Goal: Task Accomplishment & Management: Use online tool/utility

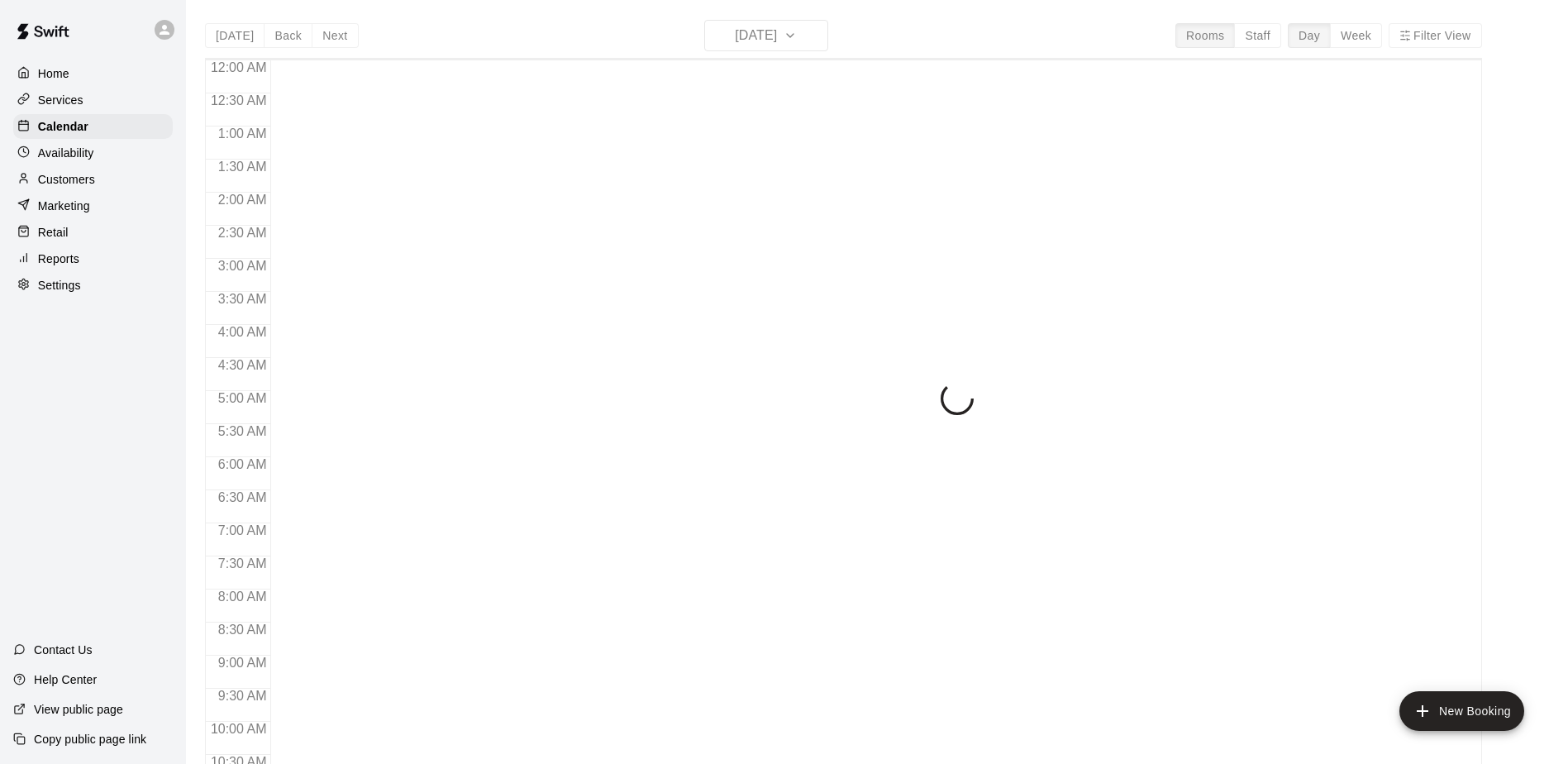
scroll to position [545, 0]
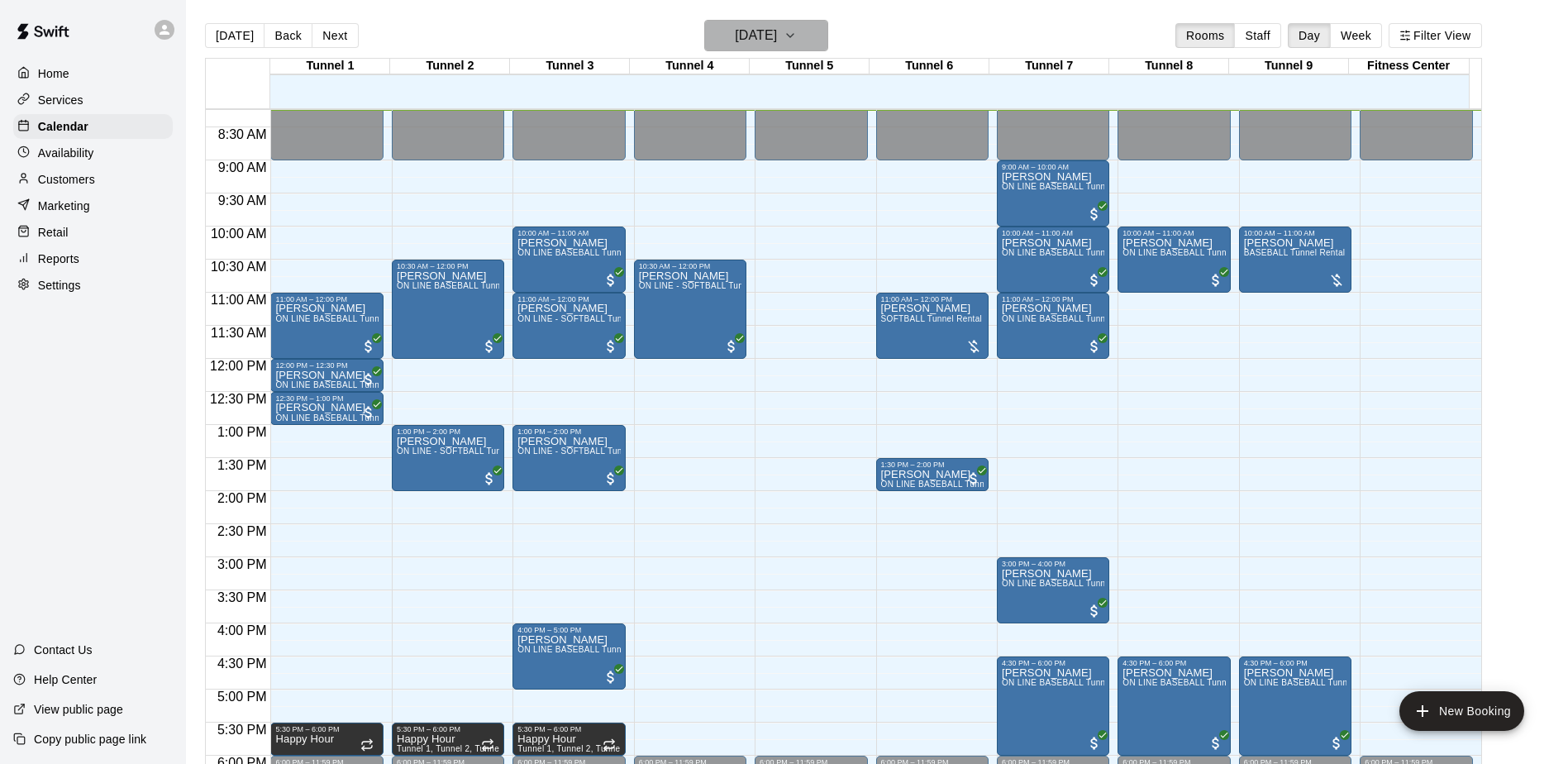
click at [771, 41] on h6 "[DATE]" at bounding box center [755, 35] width 42 height 23
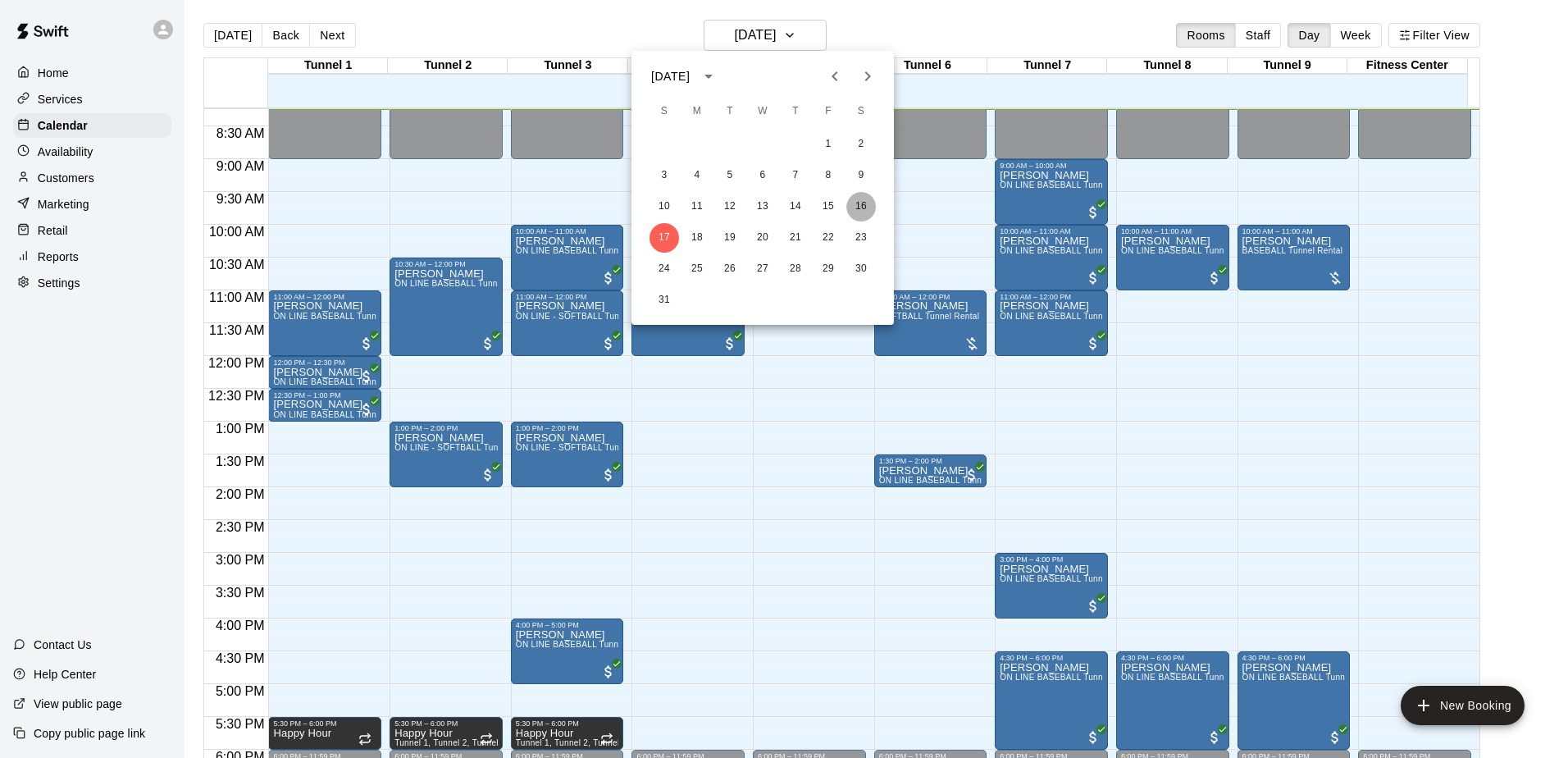
click at [864, 208] on button "16" at bounding box center [862, 207] width 29 height 29
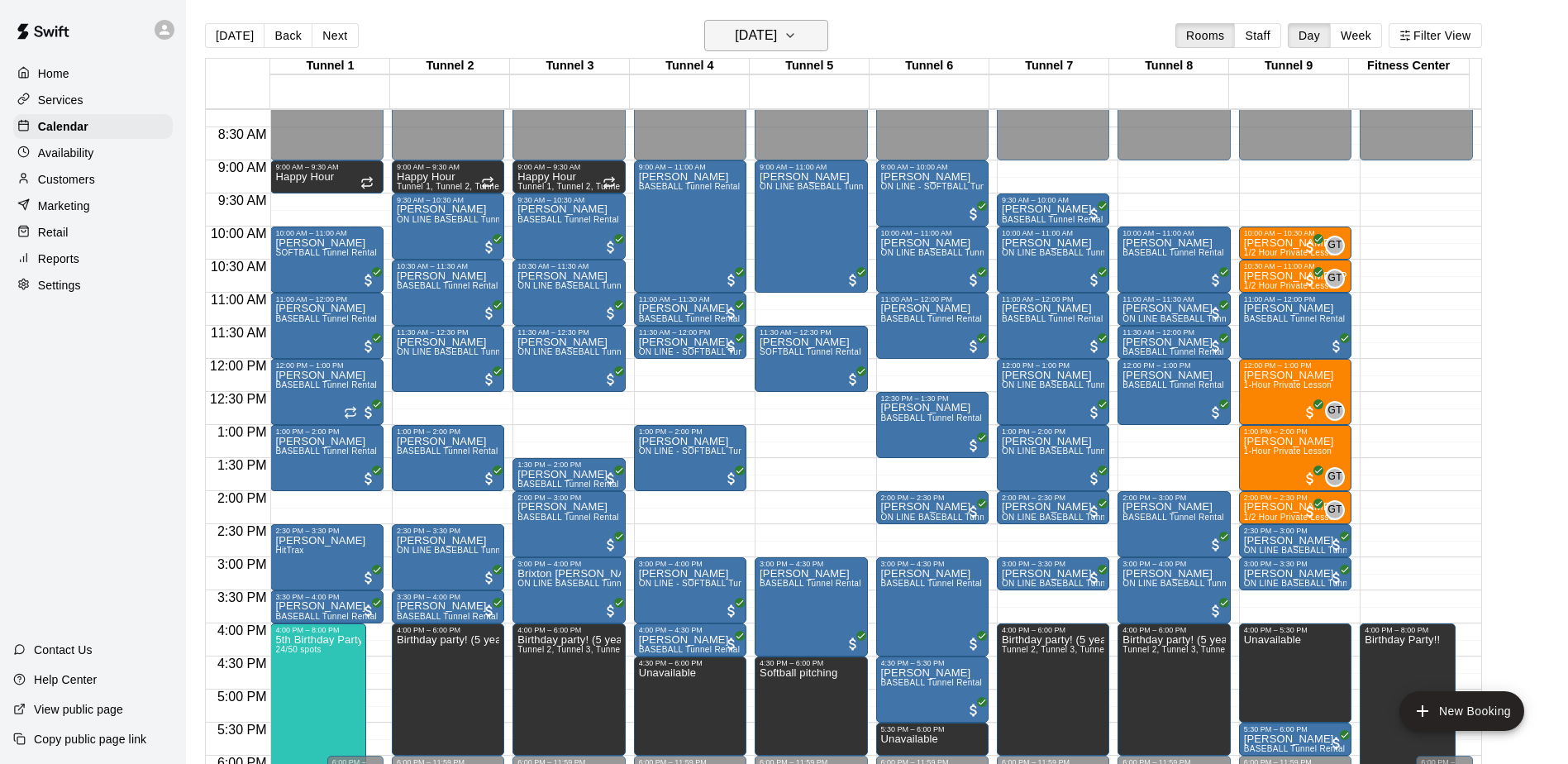
click at [797, 40] on icon "button" at bounding box center [790, 35] width 13 height 19
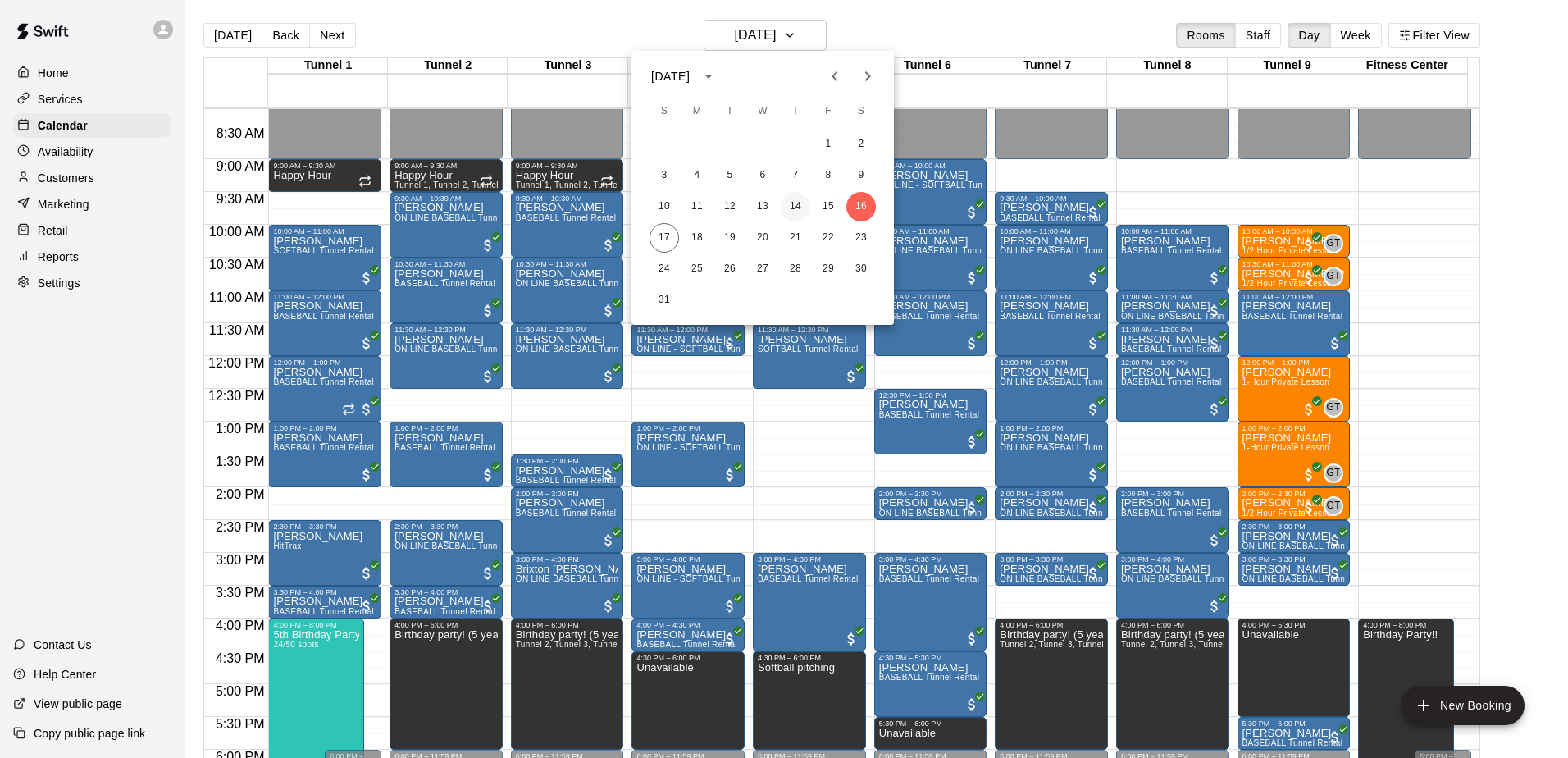
click at [789, 201] on button "14" at bounding box center [795, 207] width 29 height 29
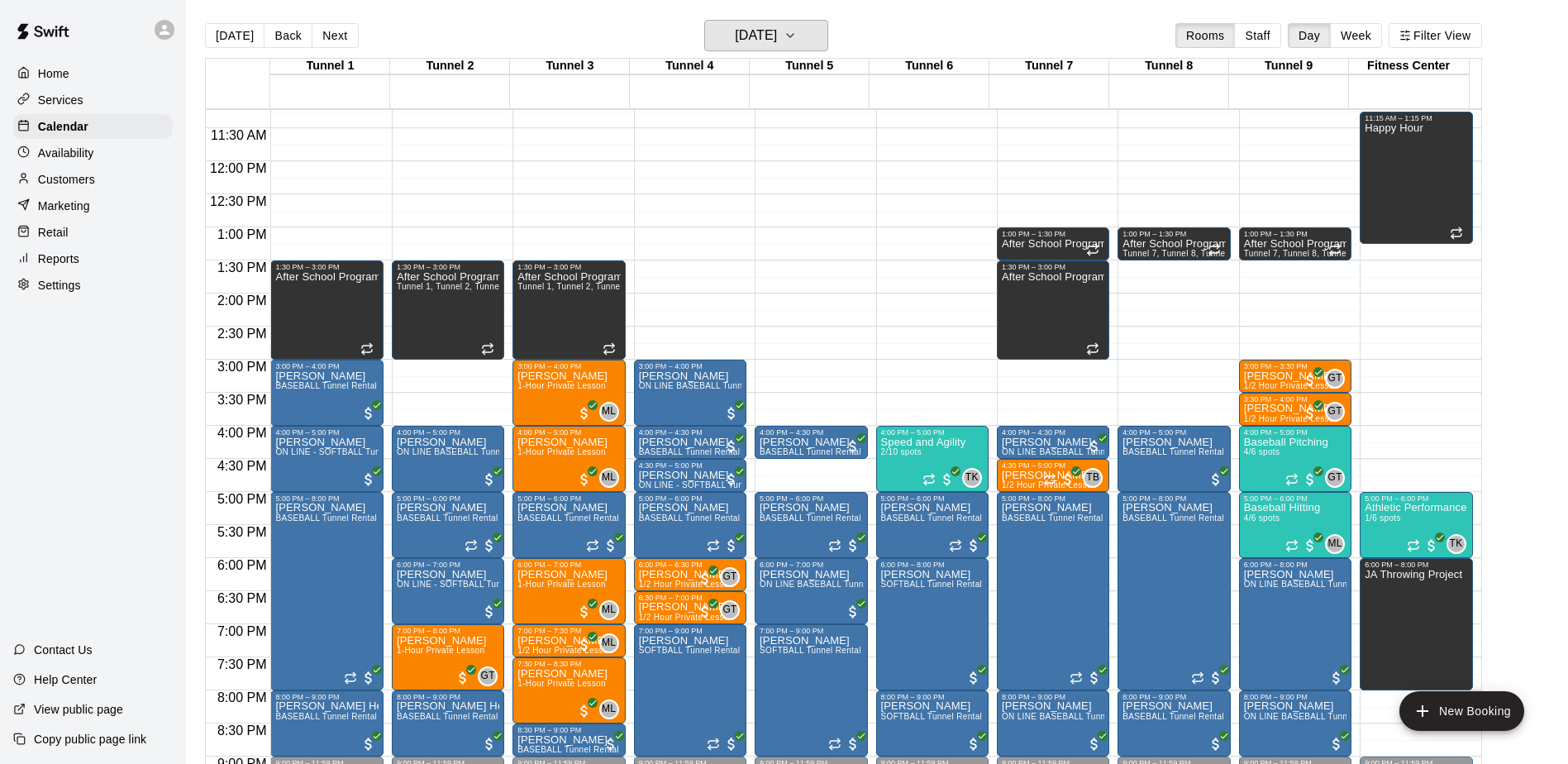
scroll to position [793, 0]
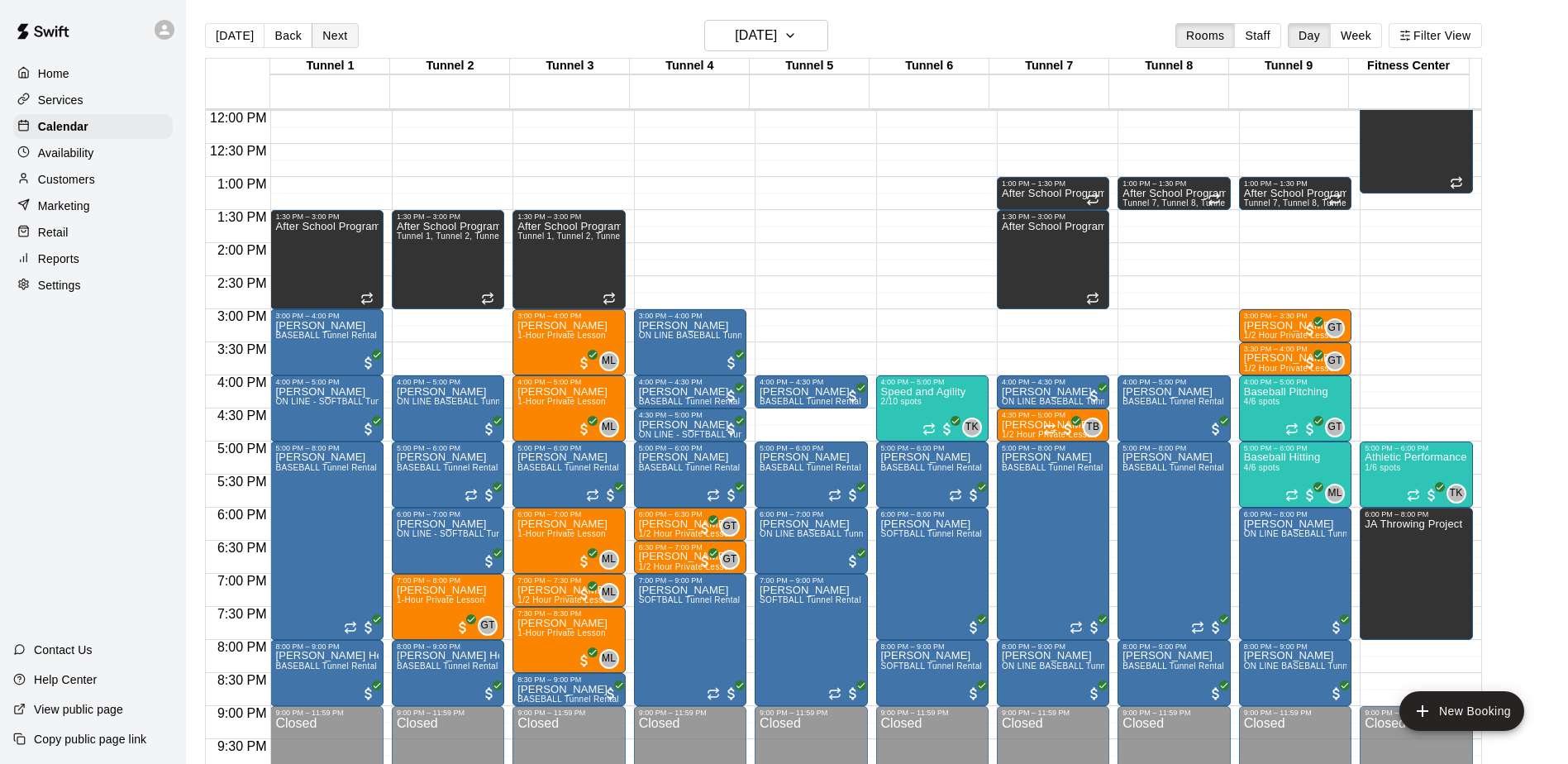
click at [348, 36] on button "Next" at bounding box center [335, 35] width 46 height 25
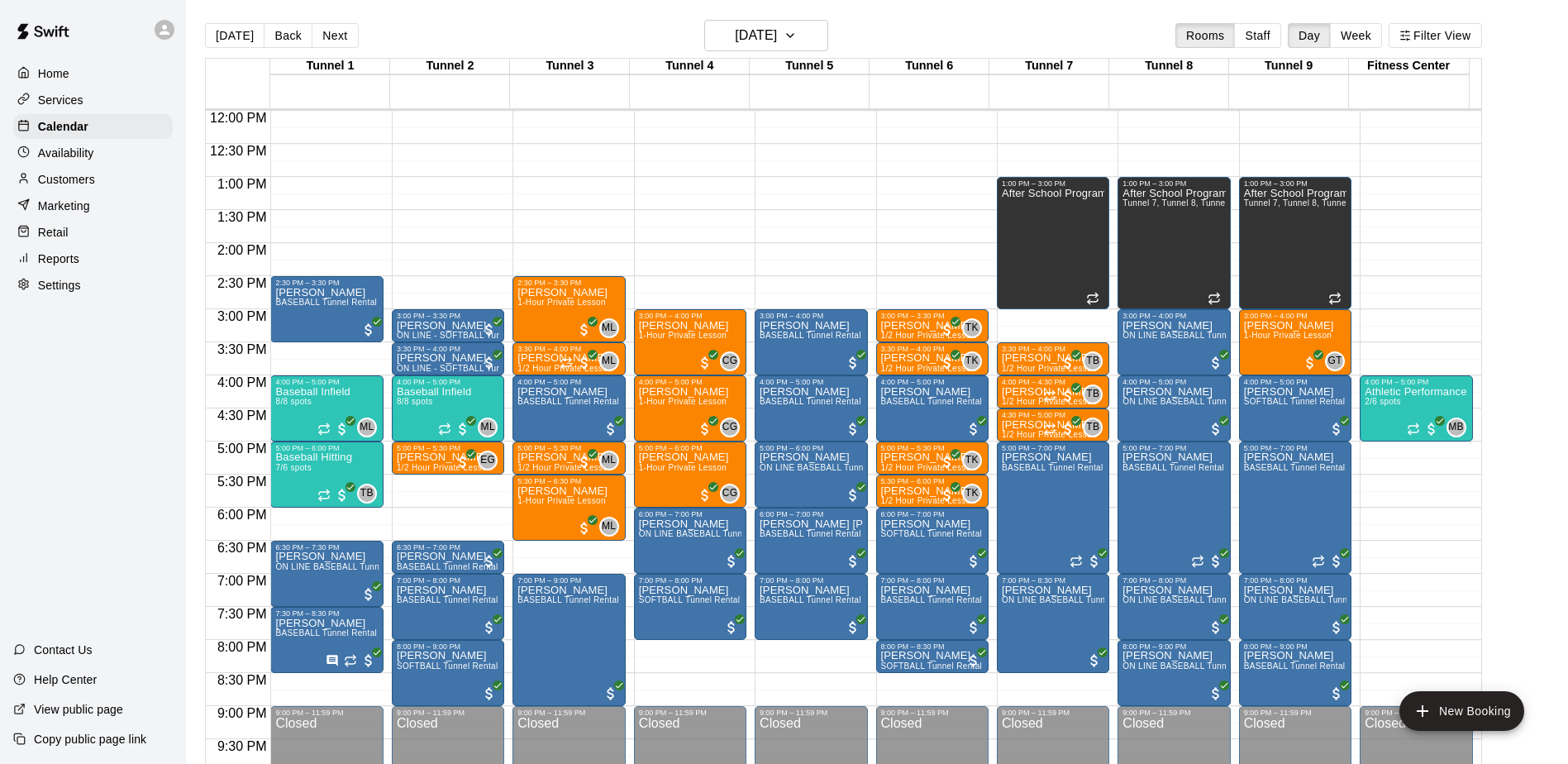
click at [75, 261] on p "Reports" at bounding box center [58, 259] width 42 height 17
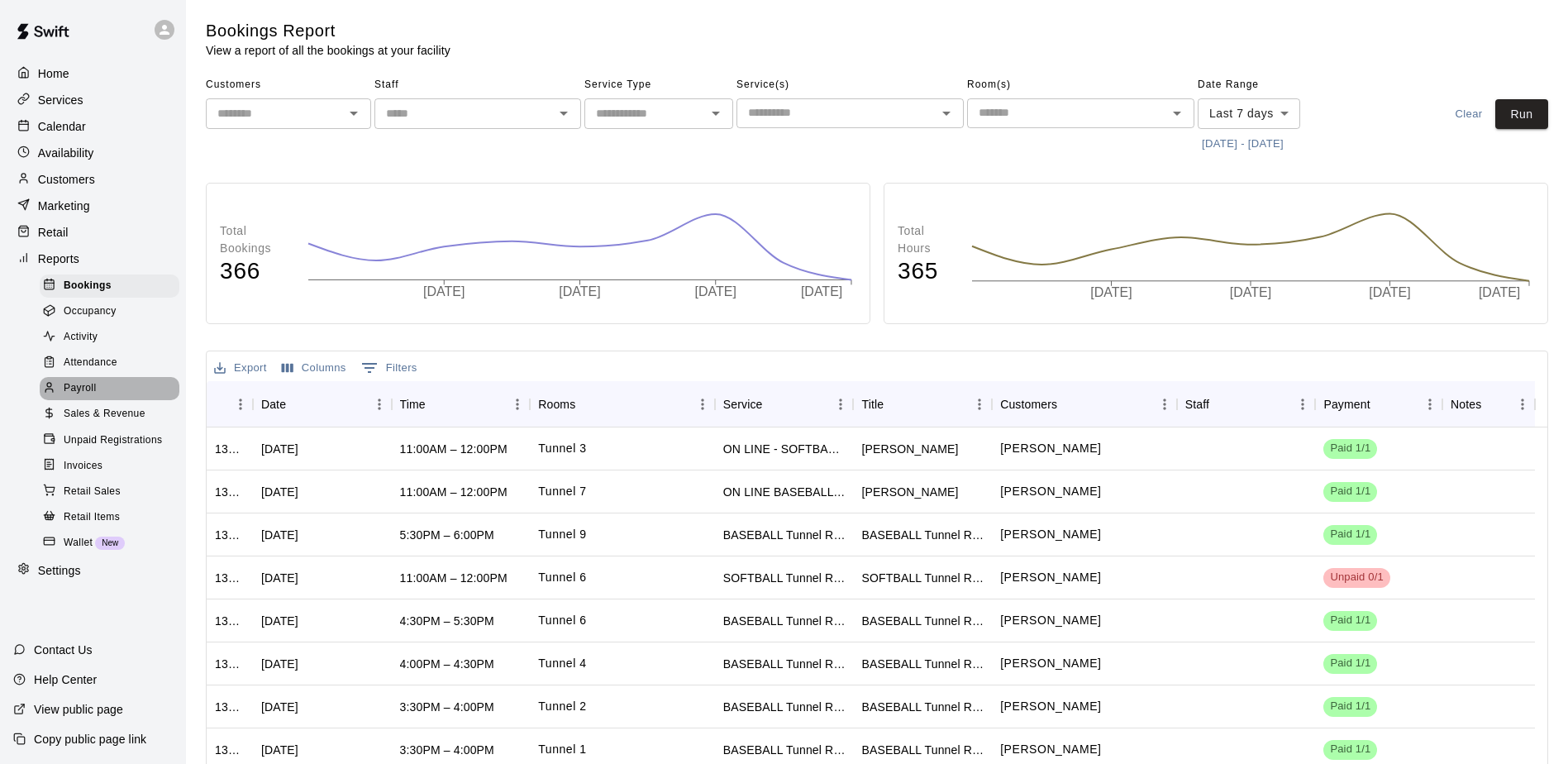
click at [79, 397] on span "Payroll" at bounding box center [80, 388] width 32 height 17
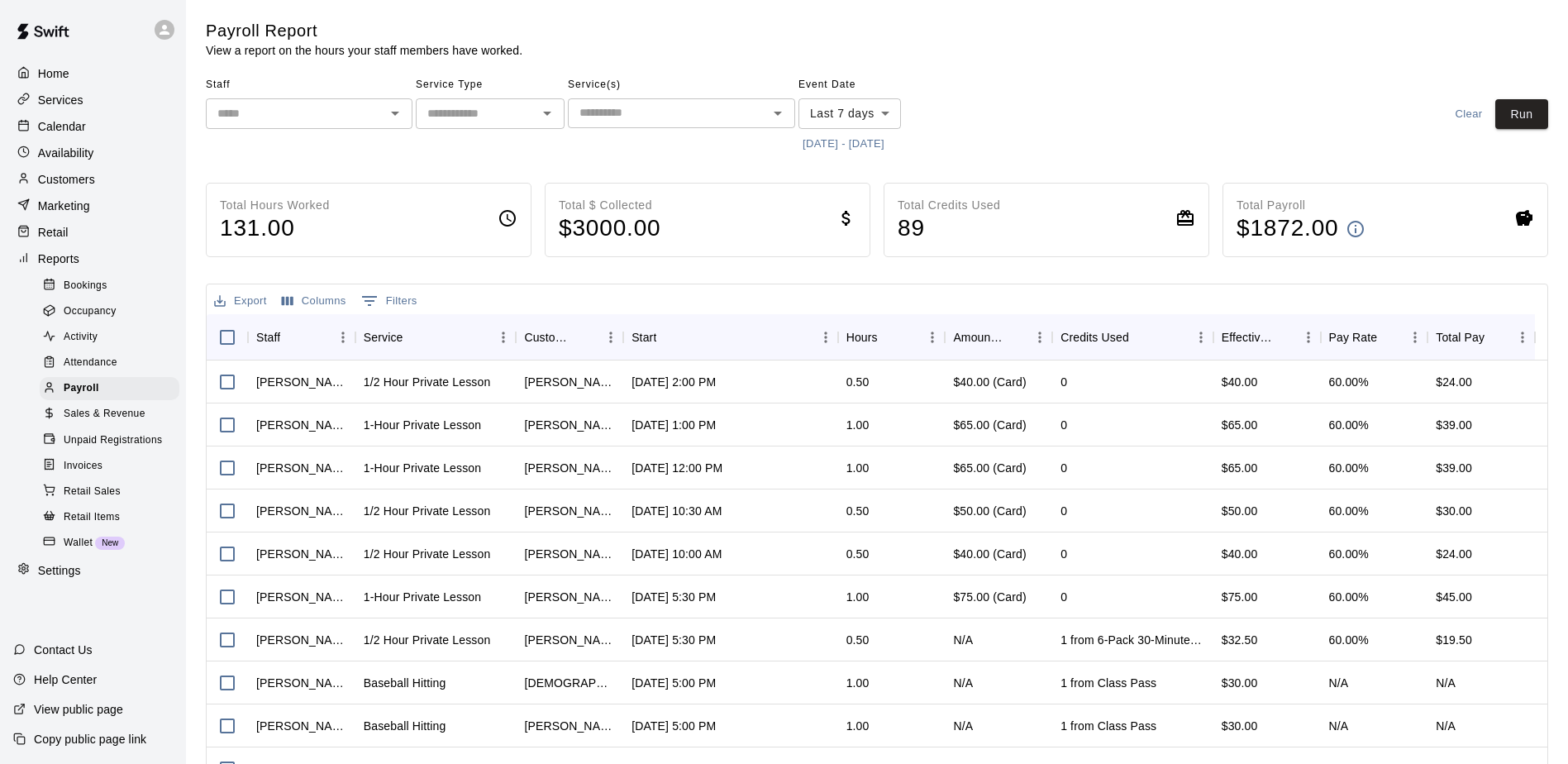
click at [889, 143] on button "[DATE] - [DATE]" at bounding box center [843, 145] width 90 height 26
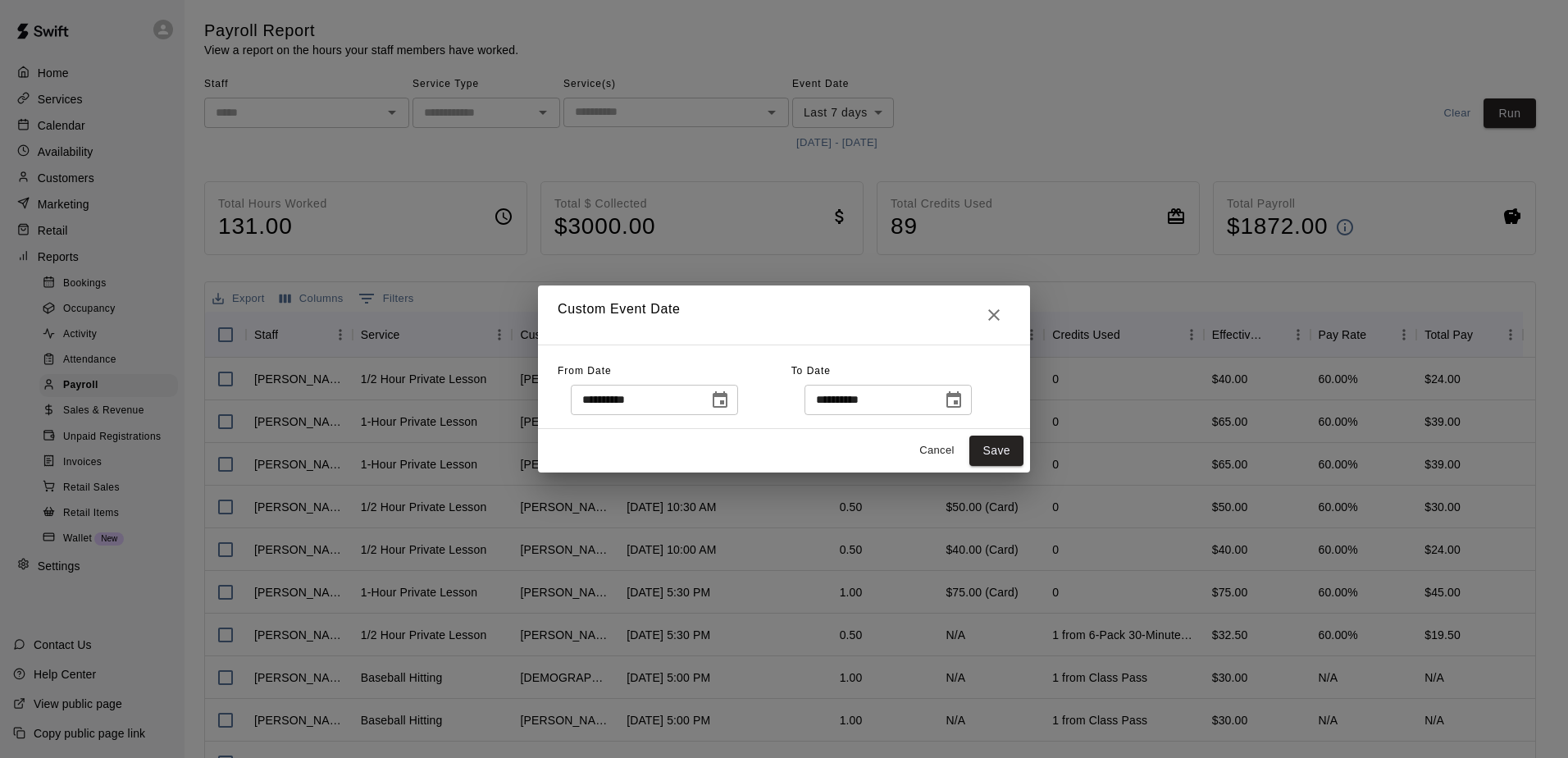
click at [730, 397] on icon "Choose date, selected date is Aug 10, 2025" at bounding box center [719, 400] width 19 height 19
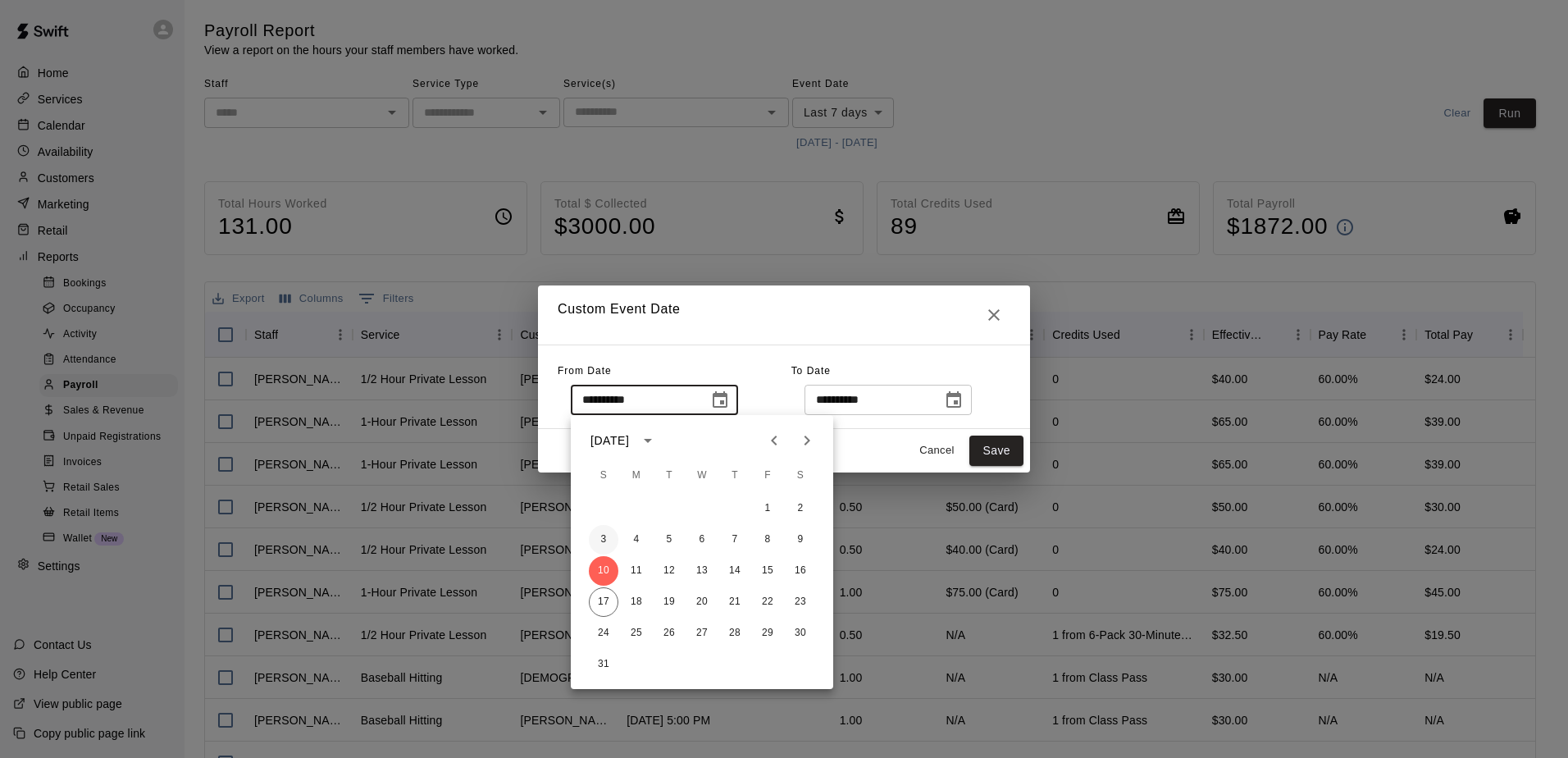
click at [610, 535] on button "3" at bounding box center [603, 540] width 29 height 29
type input "**********"
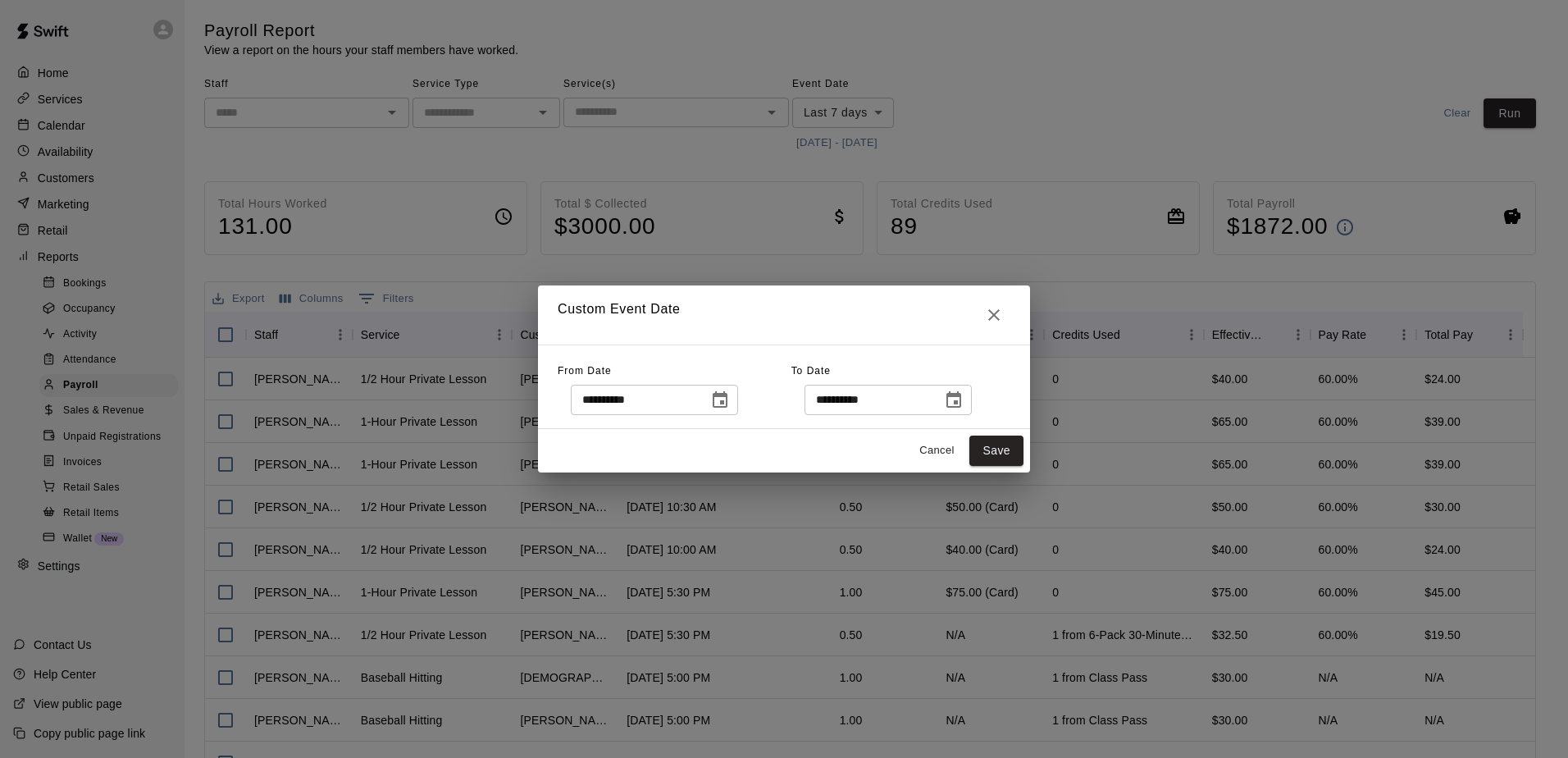
click at [961, 399] on icon "Choose date, selected date is Aug 17, 2025" at bounding box center [954, 399] width 15 height 17
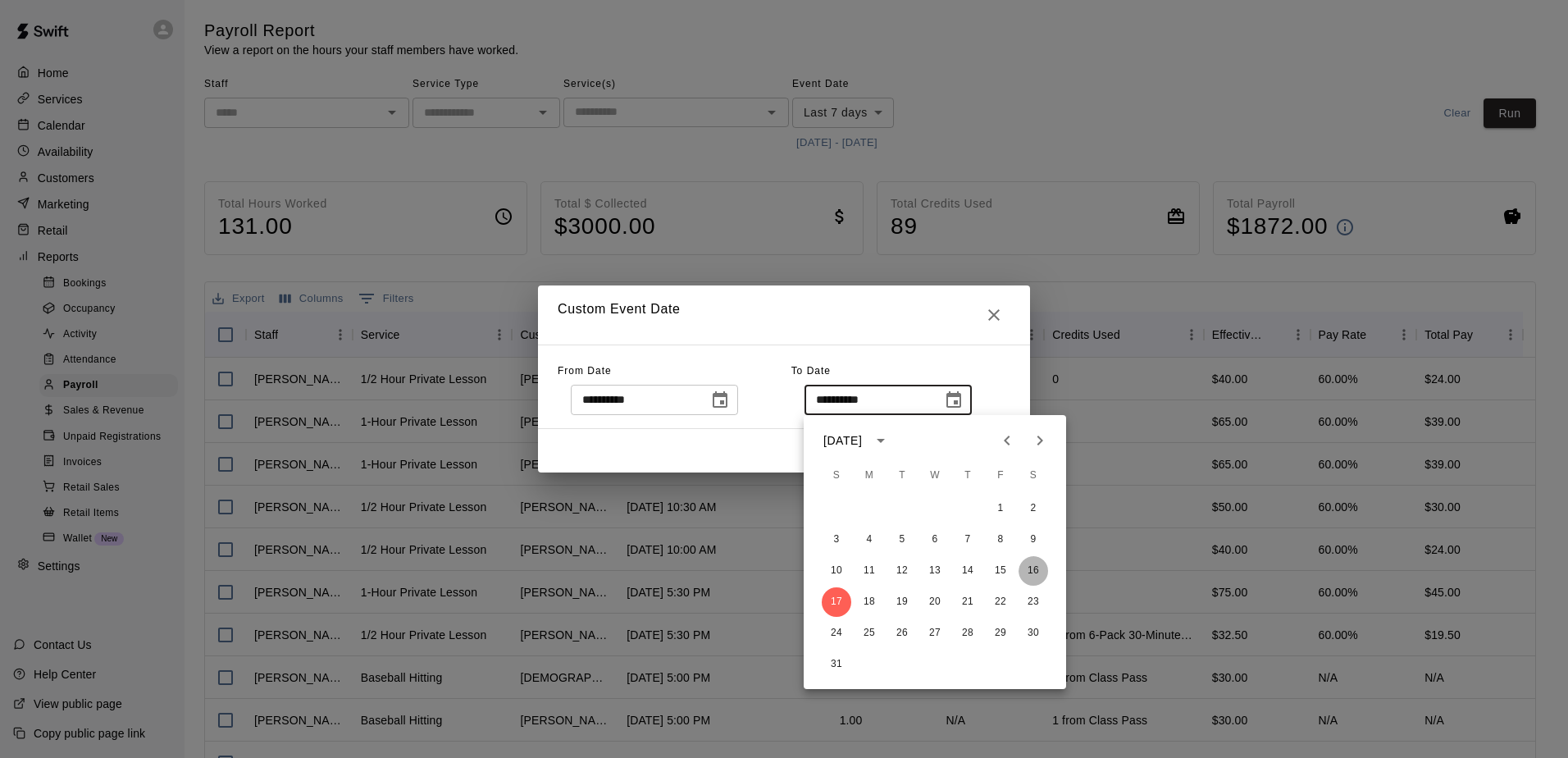
click at [1032, 567] on button "16" at bounding box center [1034, 571] width 29 height 29
type input "**********"
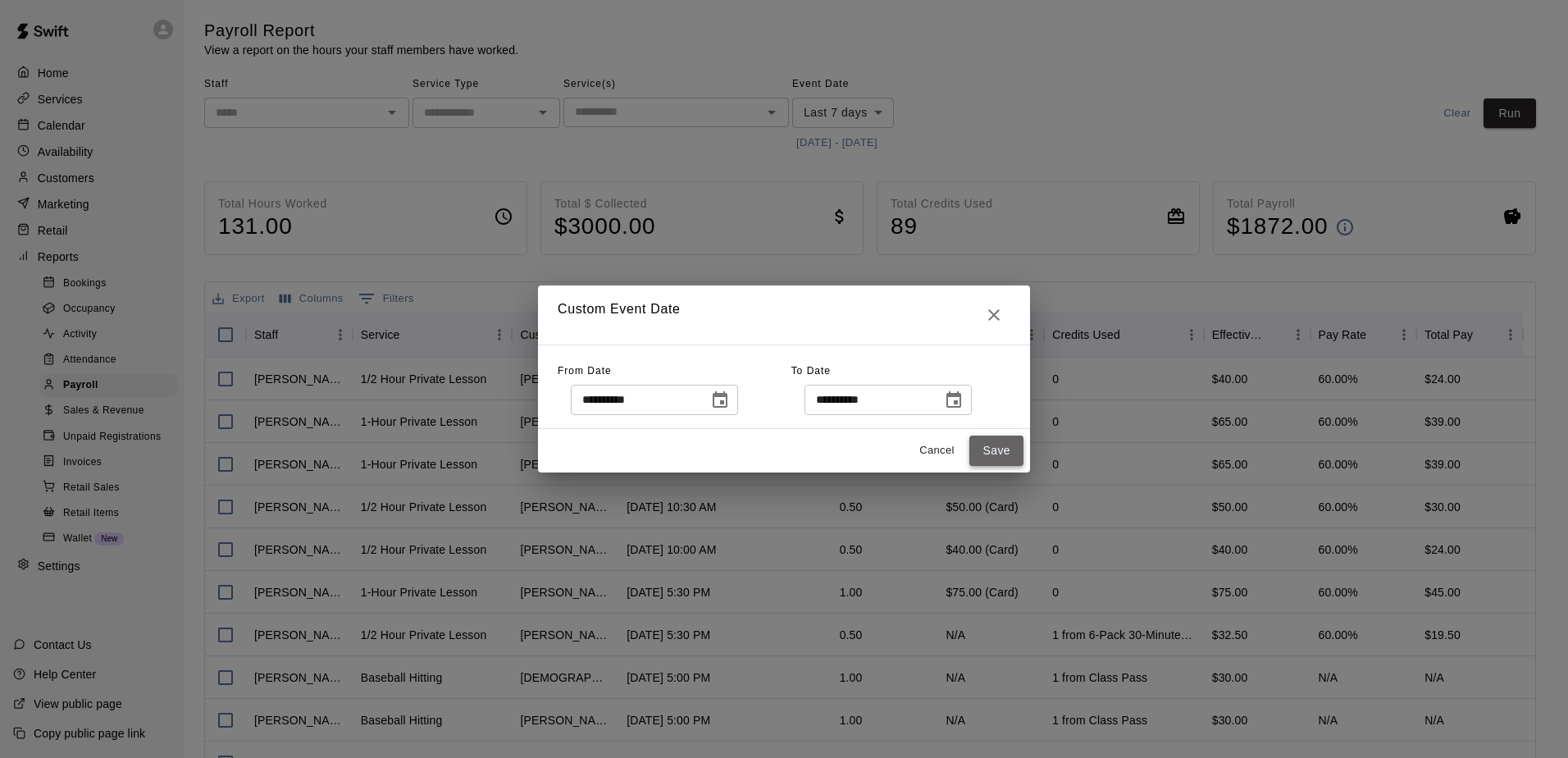
click at [999, 450] on button "Save" at bounding box center [996, 451] width 54 height 30
type input "******"
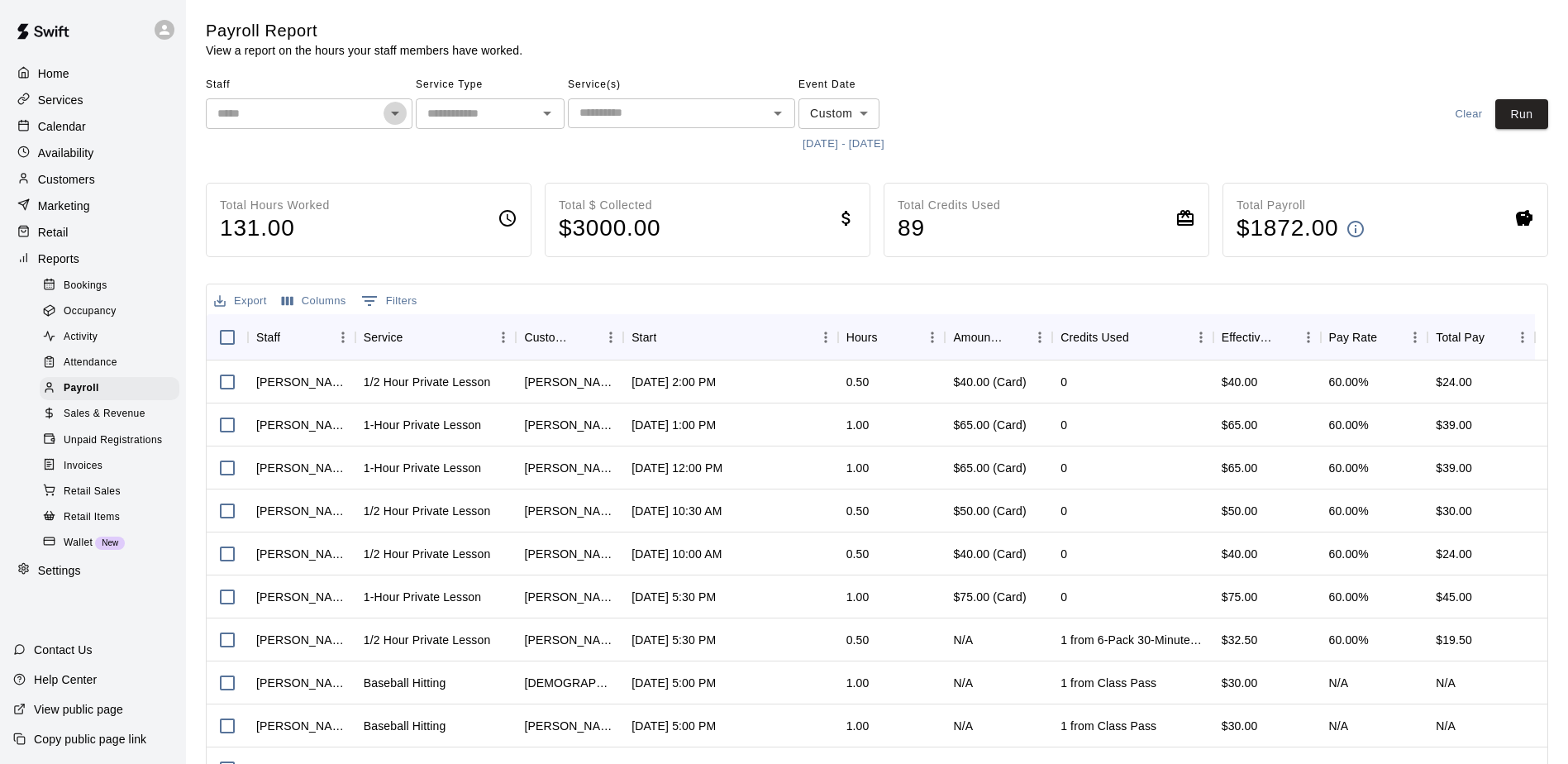
click at [394, 118] on icon "Open" at bounding box center [395, 112] width 19 height 19
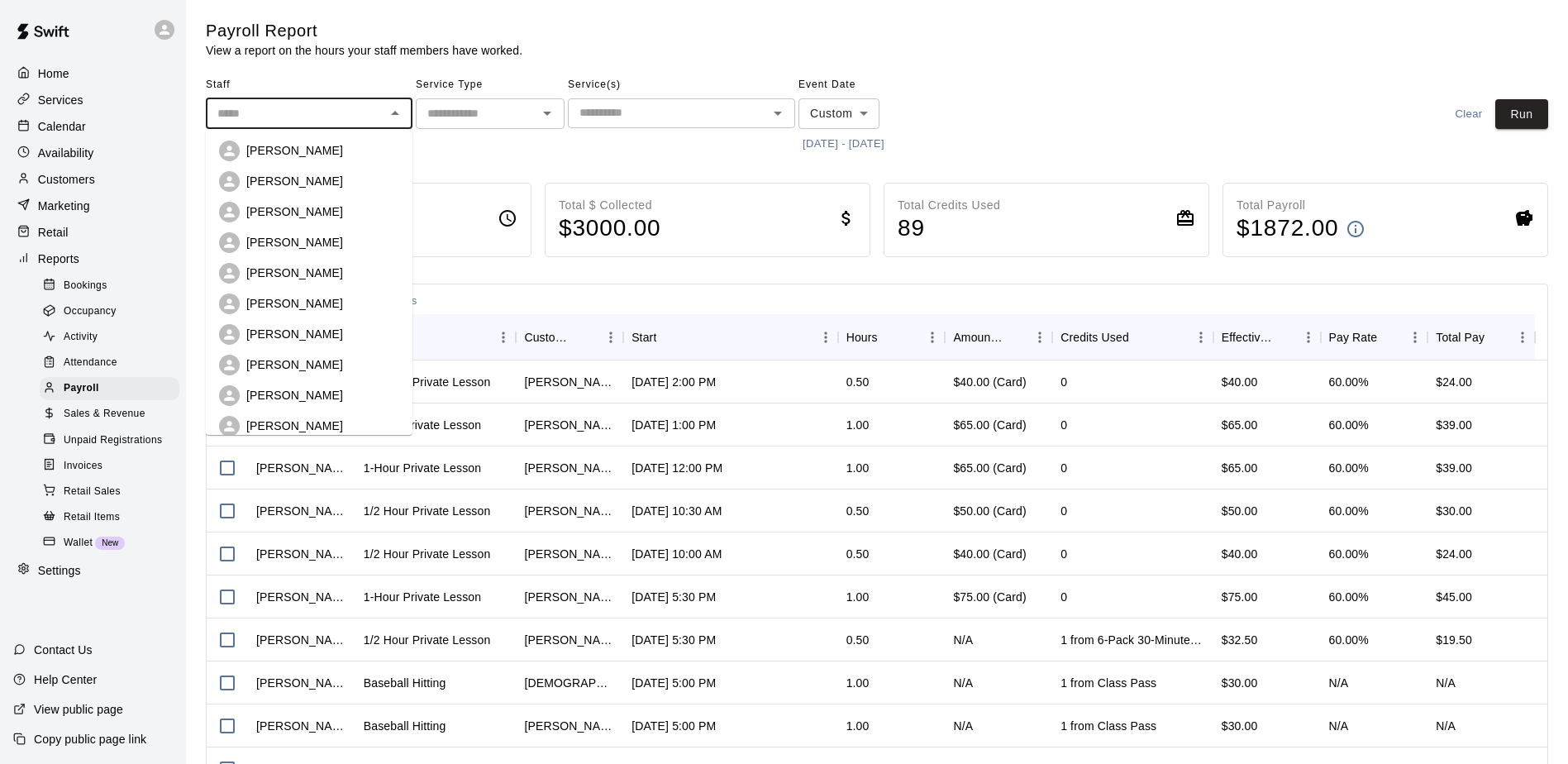
click at [322, 237] on div "[PERSON_NAME]" at bounding box center [322, 242] width 153 height 17
type input "**********"
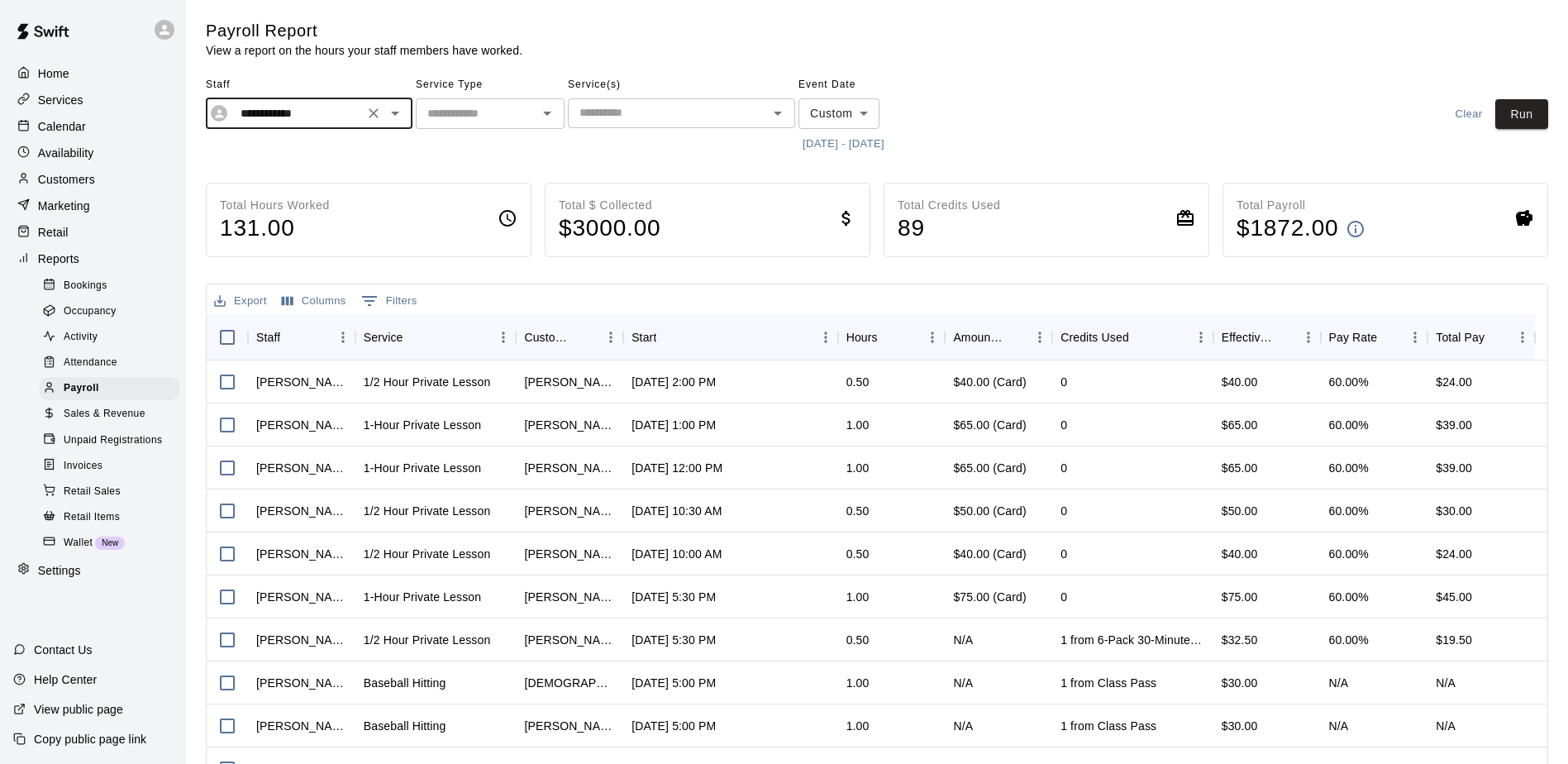
click at [550, 123] on icon "Open" at bounding box center [547, 112] width 19 height 19
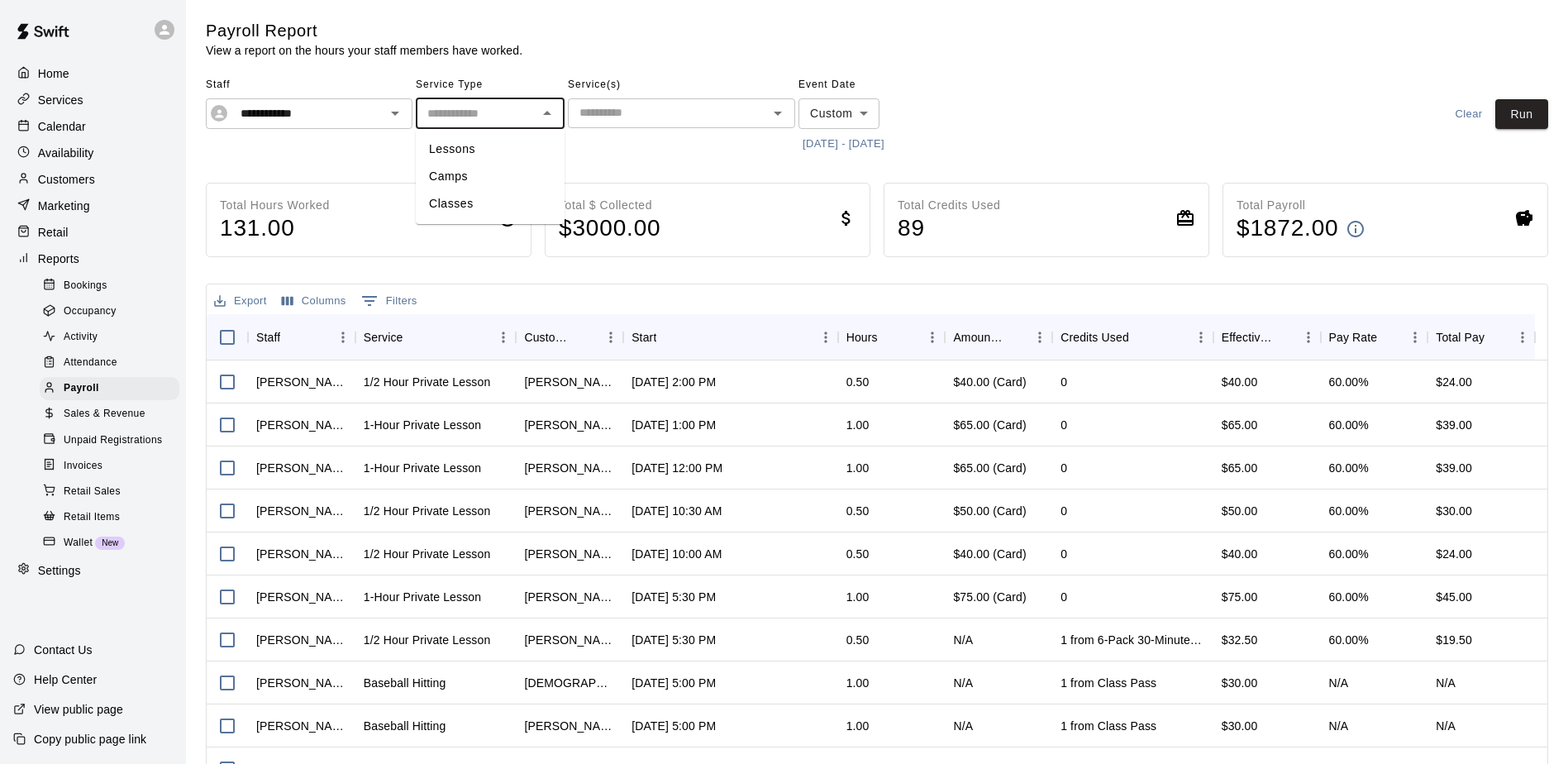
click at [505, 154] on li "Lessons" at bounding box center [490, 148] width 149 height 27
type input "*******"
click at [1519, 126] on button "Run" at bounding box center [1522, 114] width 53 height 31
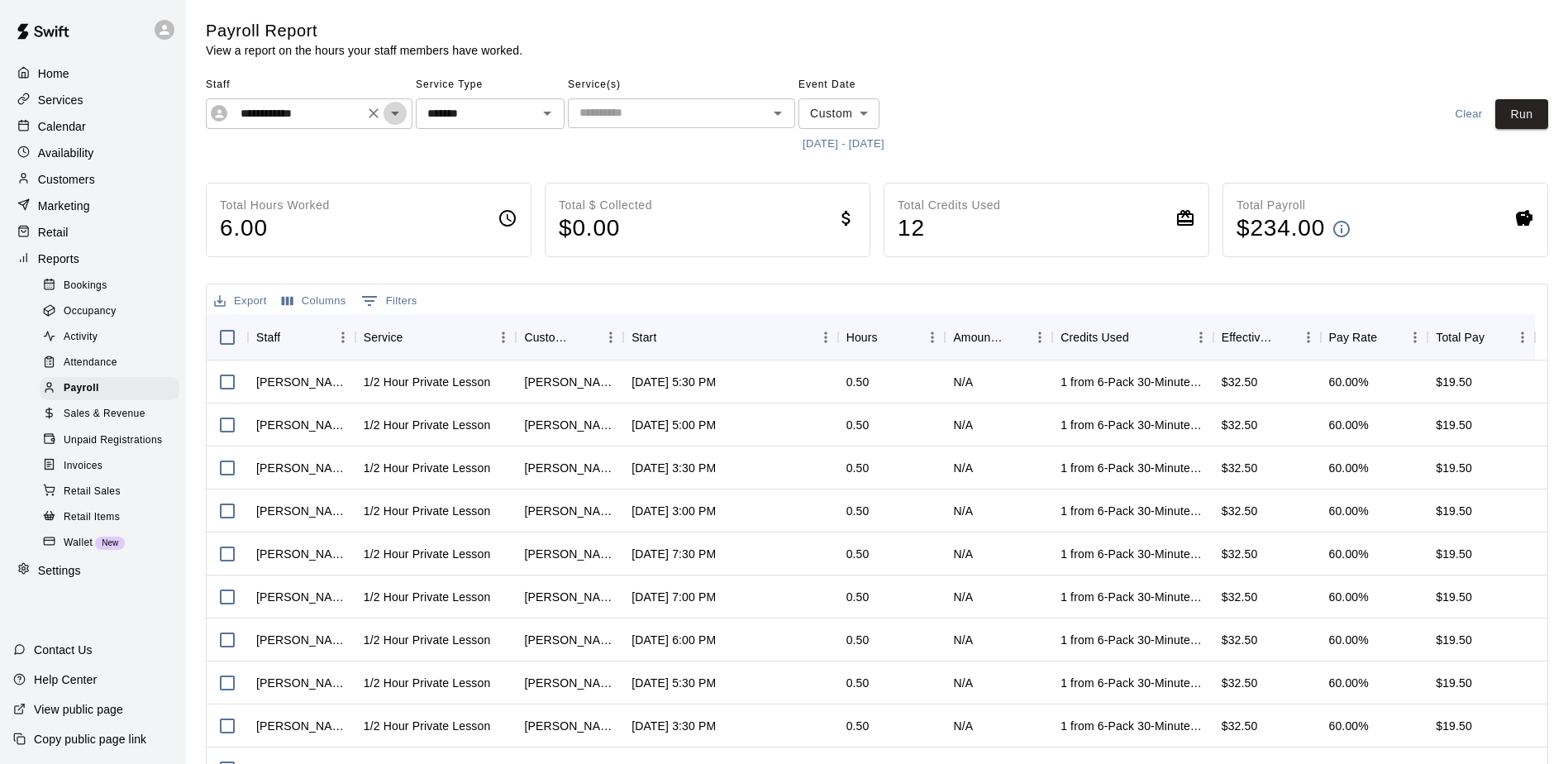
click at [402, 114] on icon "Open" at bounding box center [395, 112] width 19 height 19
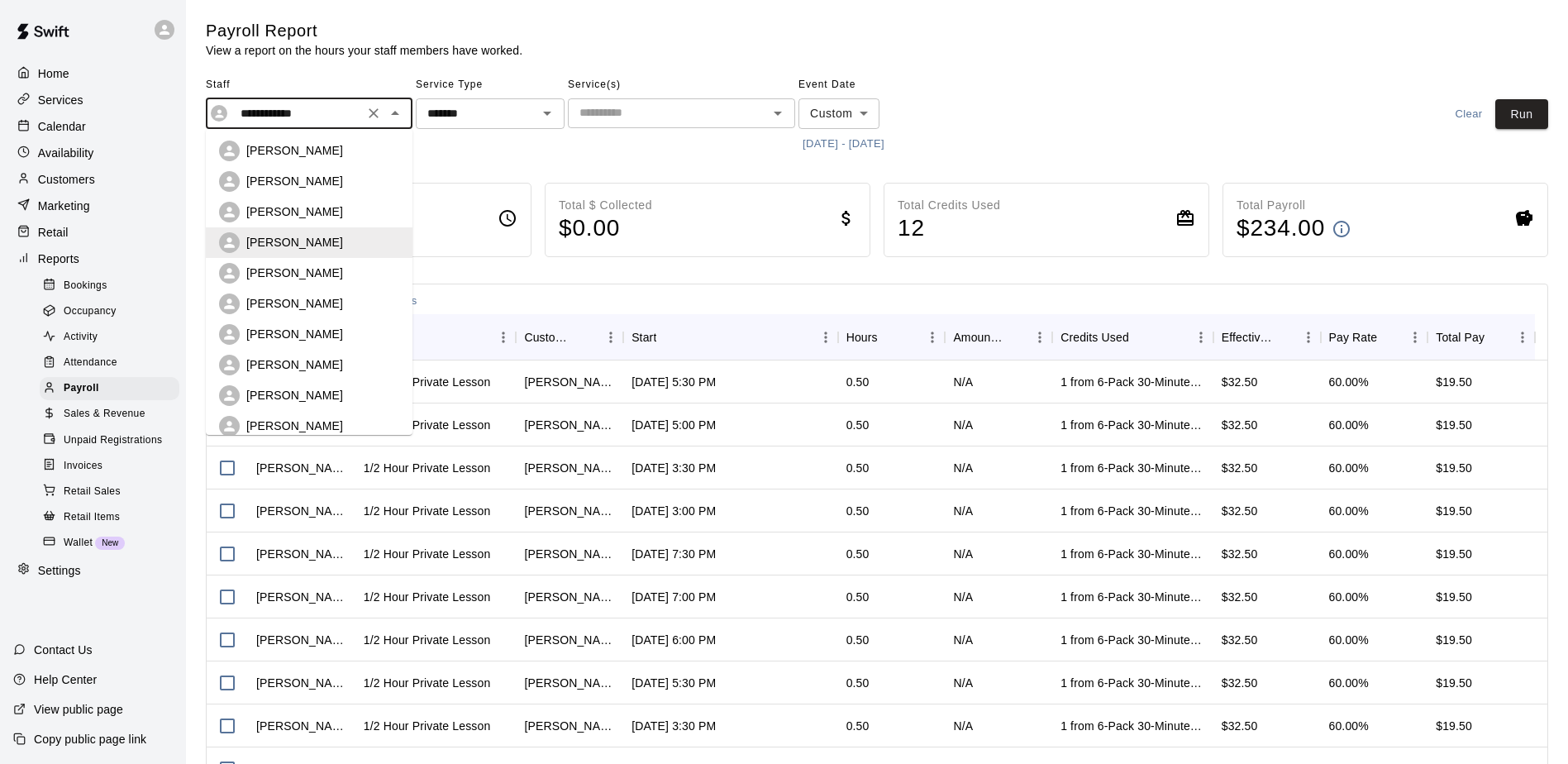
click at [335, 325] on div "[PERSON_NAME]" at bounding box center [309, 335] width 180 height 20
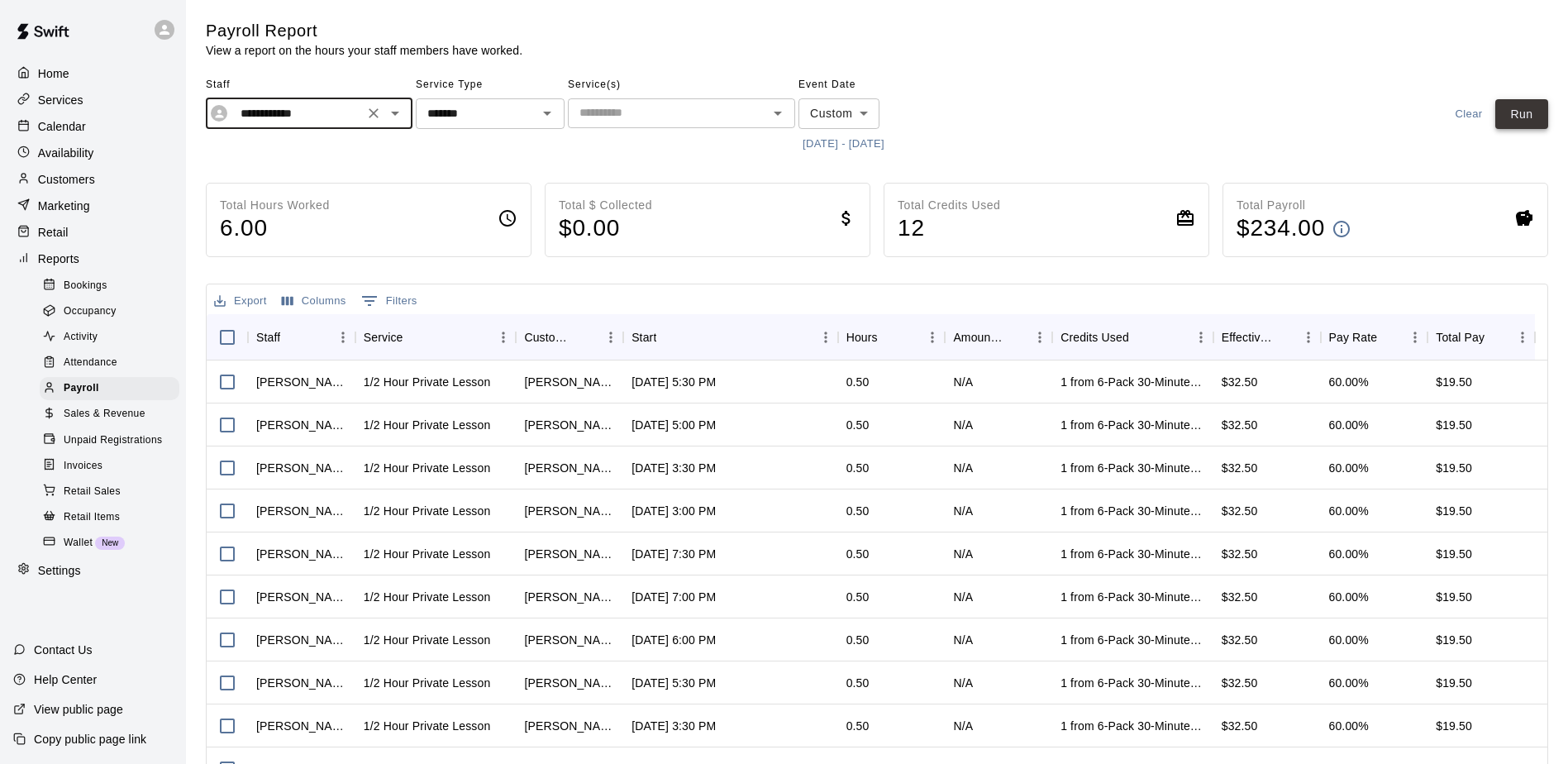
click at [1524, 109] on button "Run" at bounding box center [1522, 114] width 53 height 31
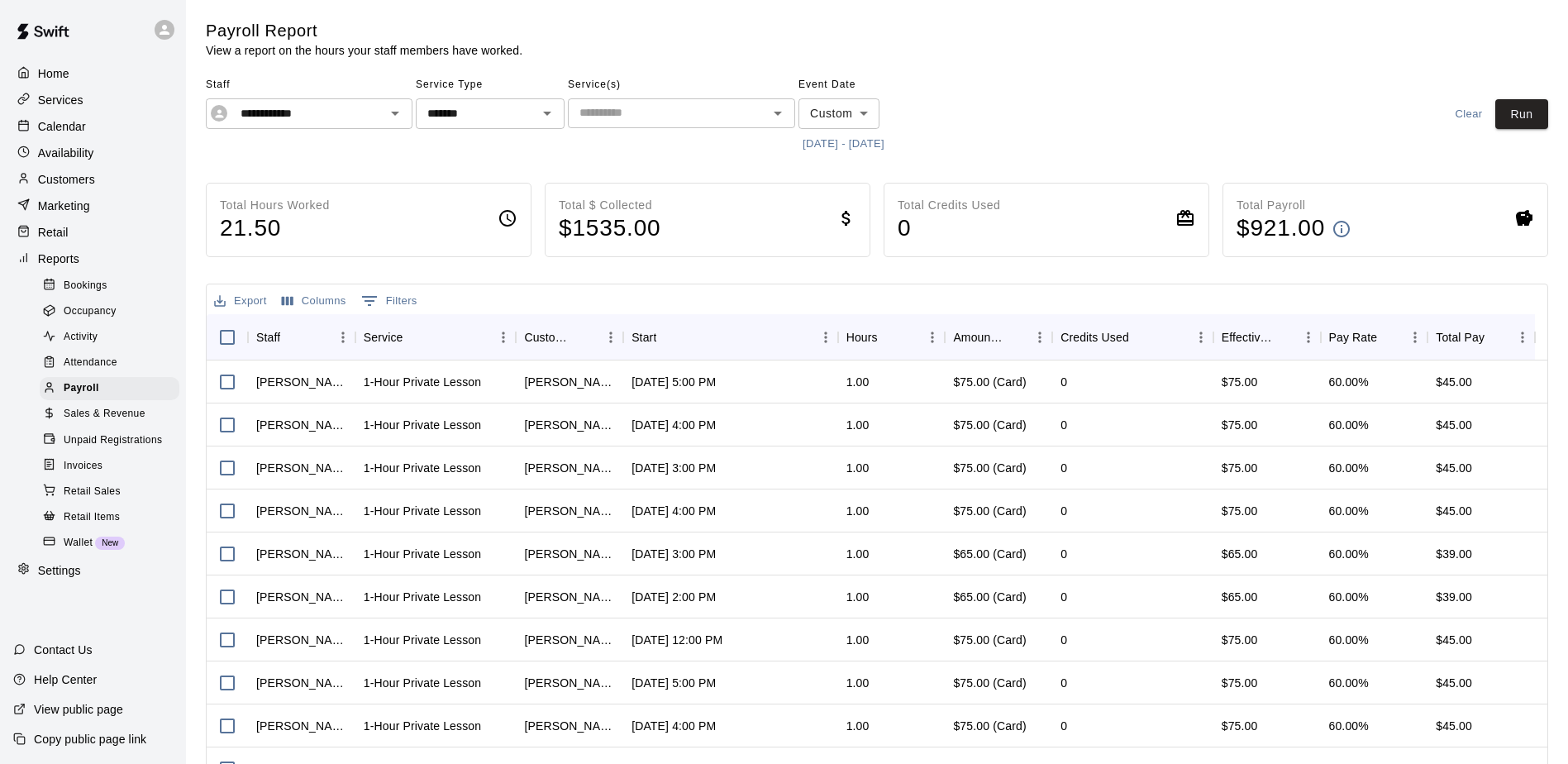
click at [889, 143] on button "[DATE] - [DATE]" at bounding box center [843, 145] width 90 height 26
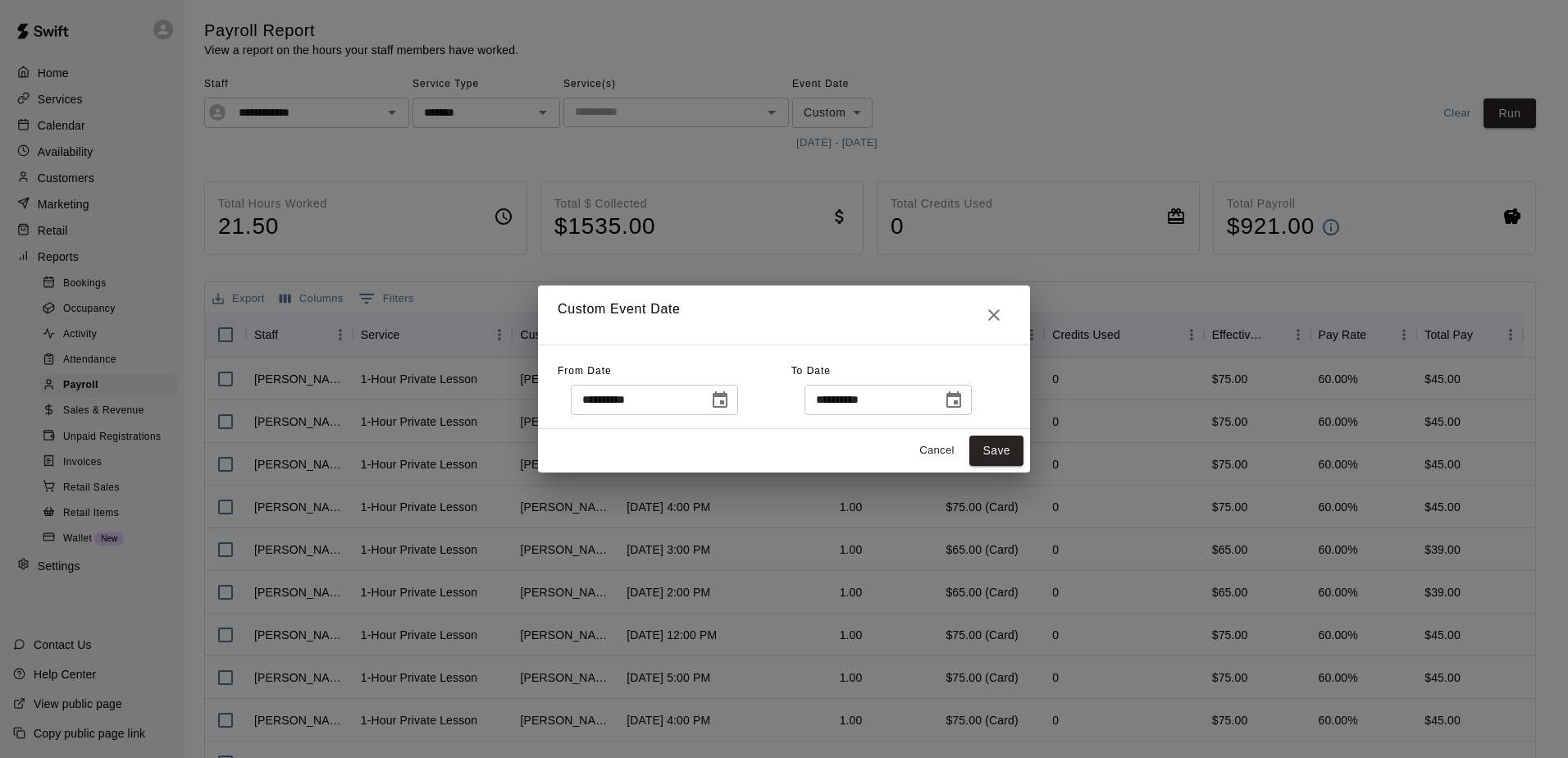
click at [964, 403] on icon "Choose date, selected date is Aug 16, 2025" at bounding box center [954, 400] width 19 height 19
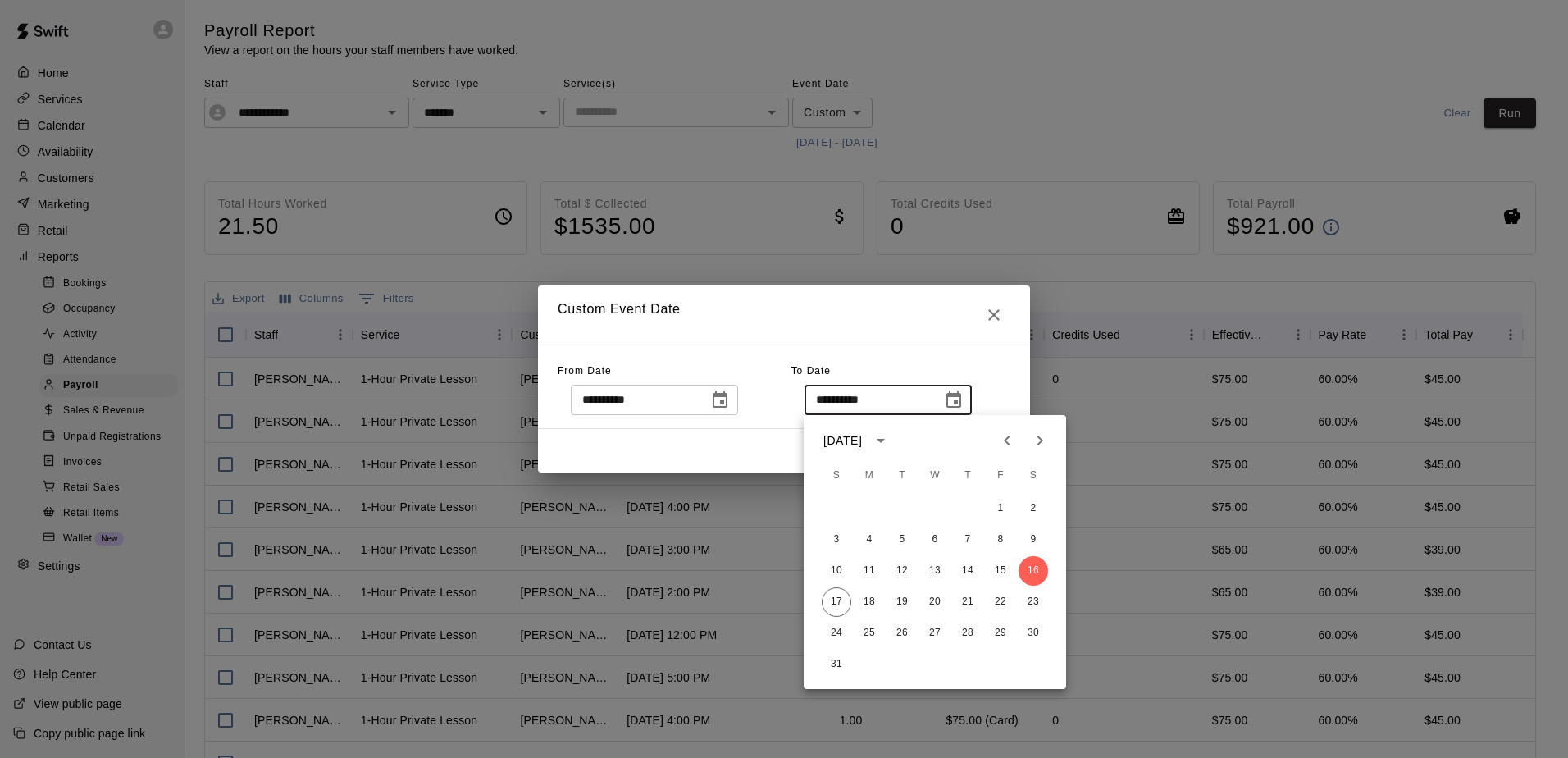
click at [1044, 140] on div "**********" at bounding box center [784, 379] width 1568 height 758
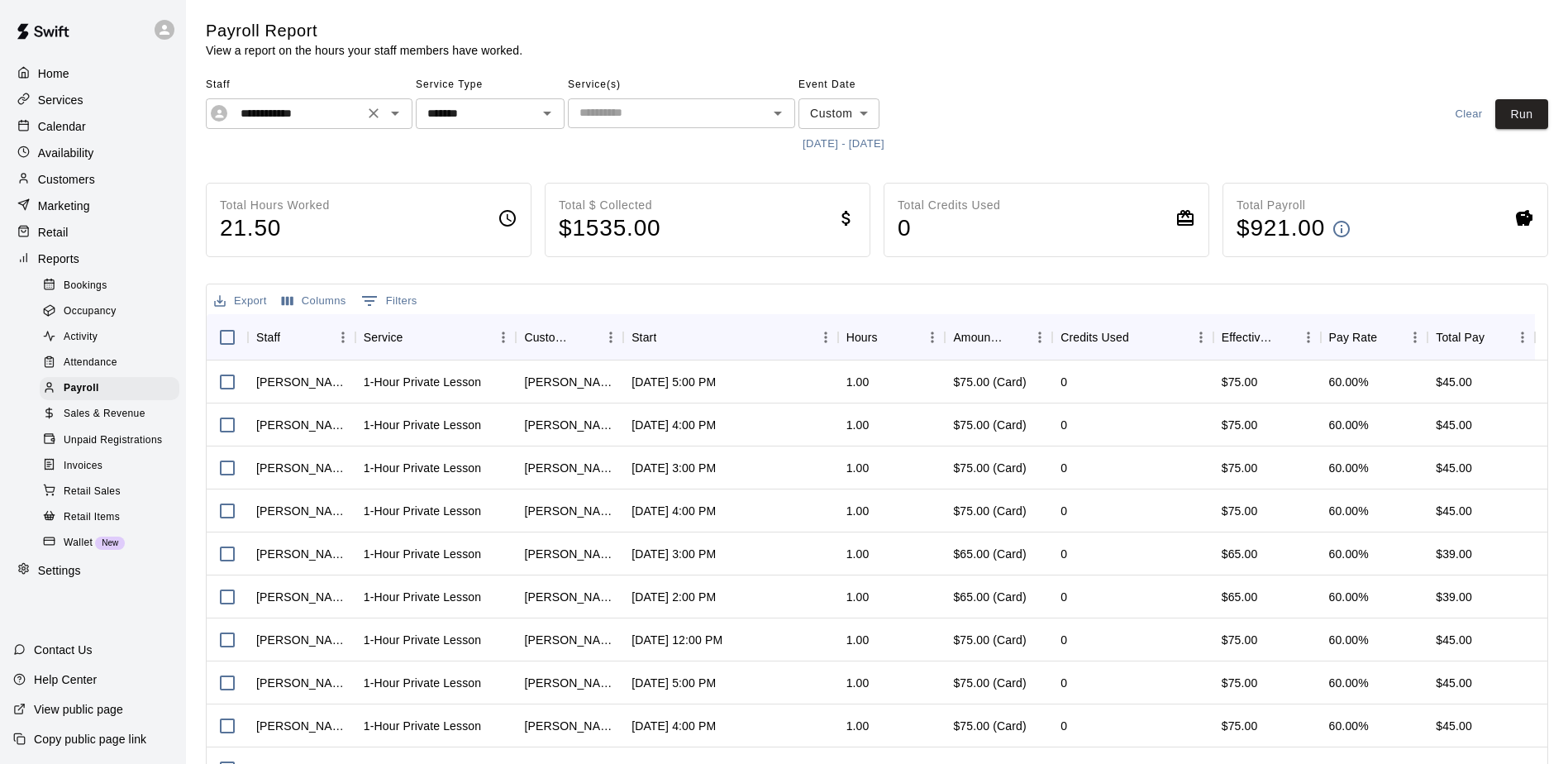
click at [397, 109] on icon "Open" at bounding box center [395, 112] width 19 height 19
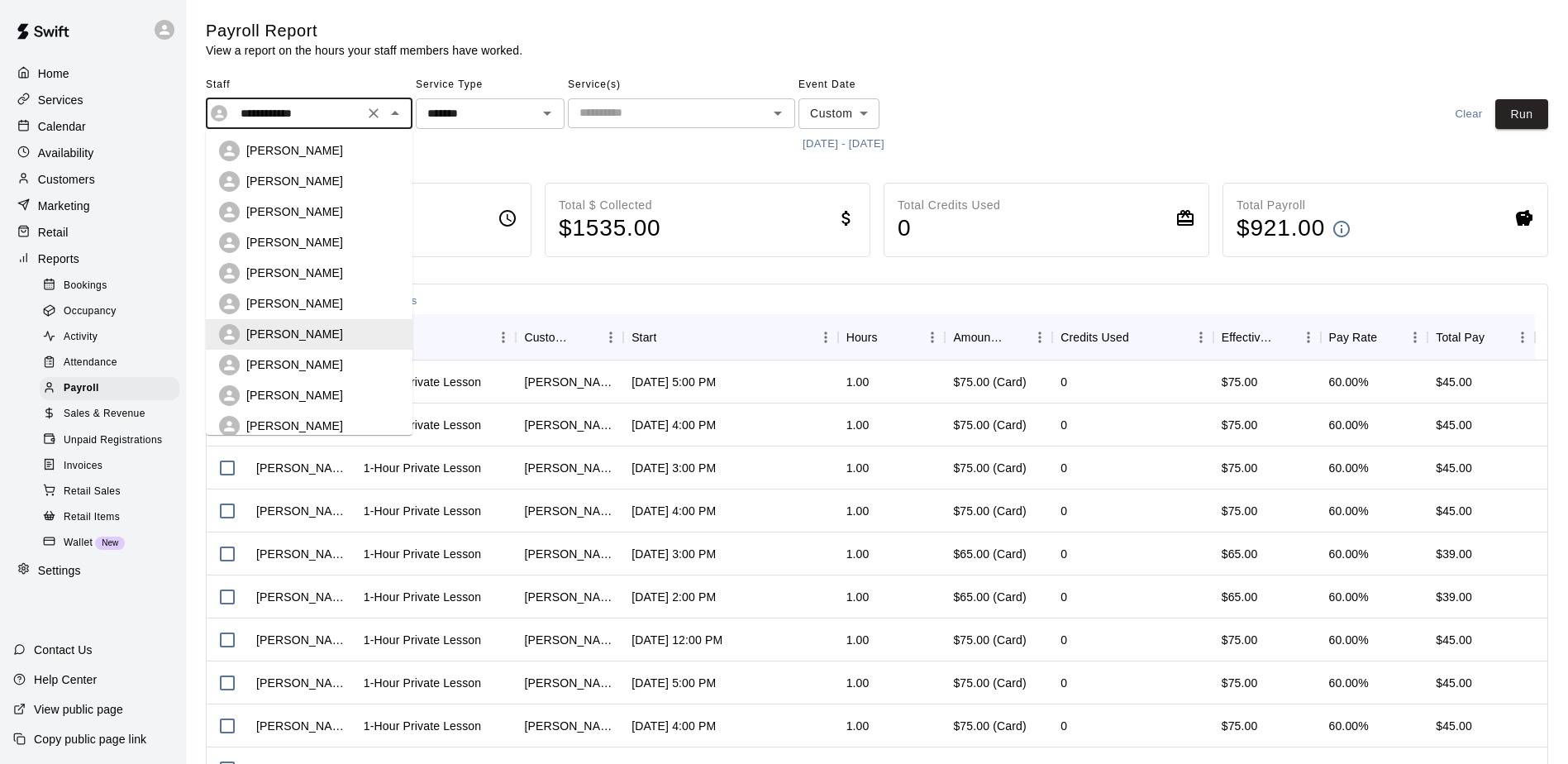
click at [304, 363] on p "[PERSON_NAME]" at bounding box center [295, 364] width 96 height 17
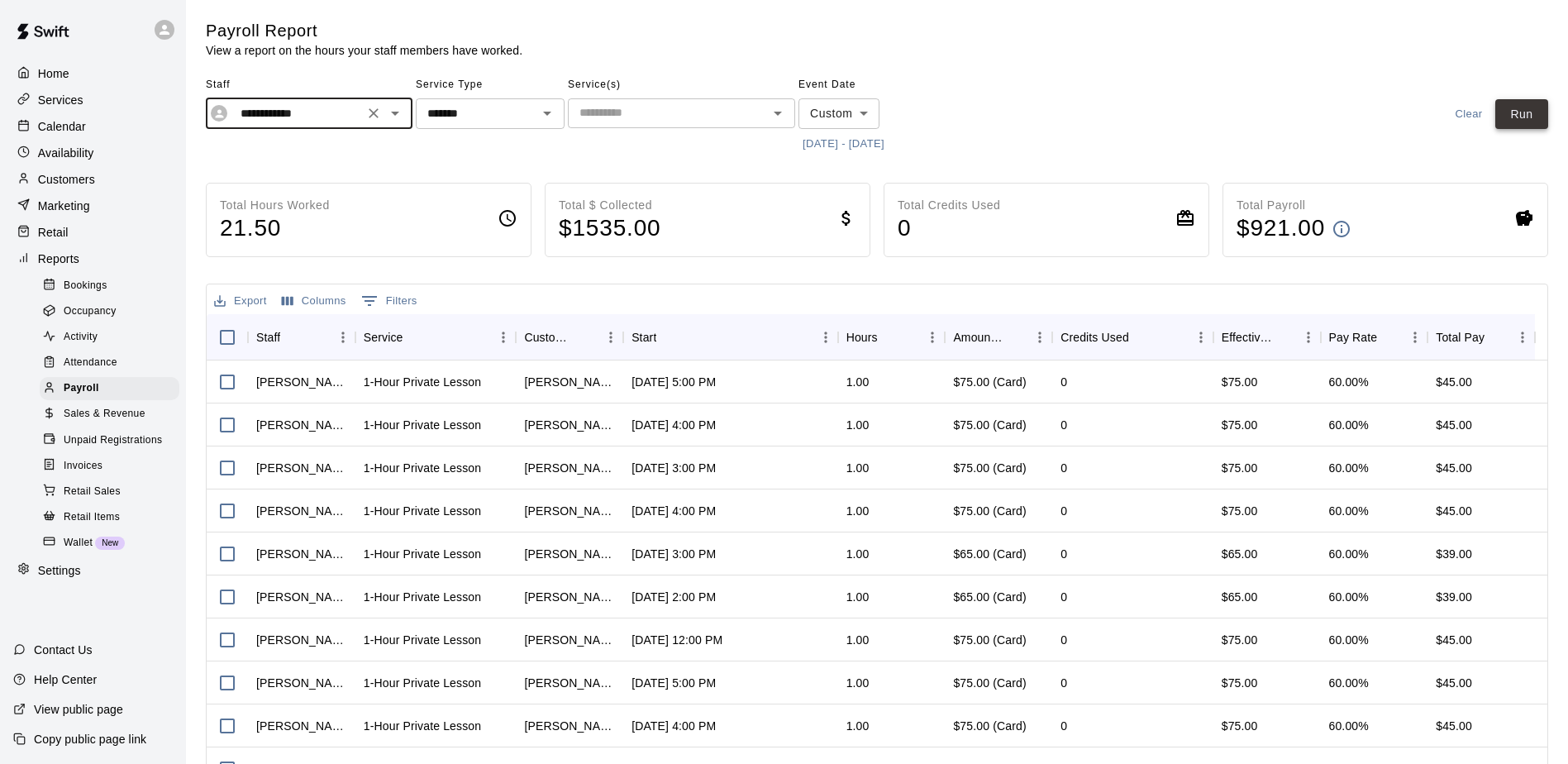
click at [1530, 105] on button "Run" at bounding box center [1522, 114] width 53 height 31
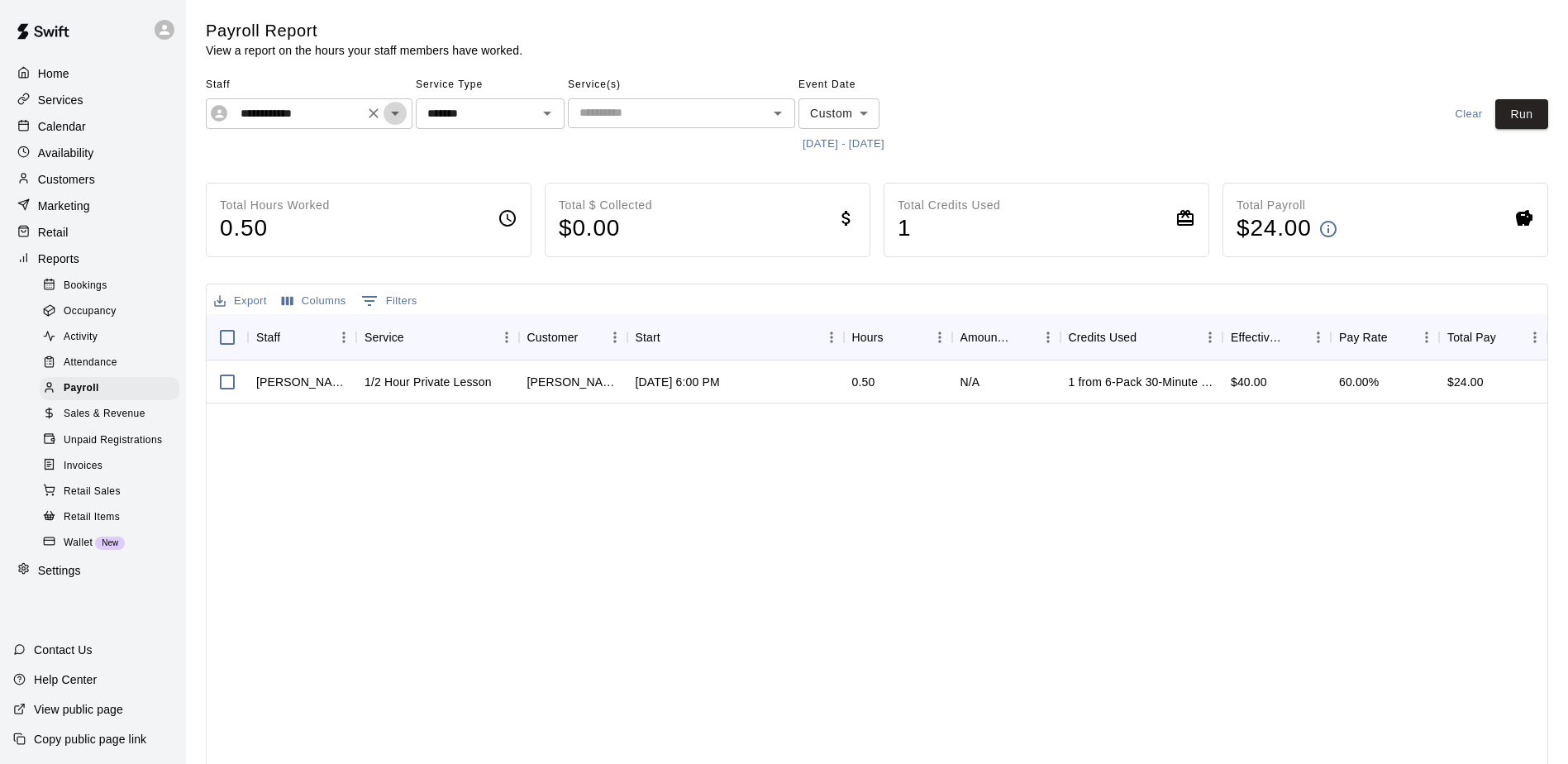
click at [391, 111] on icon "Open" at bounding box center [395, 112] width 19 height 19
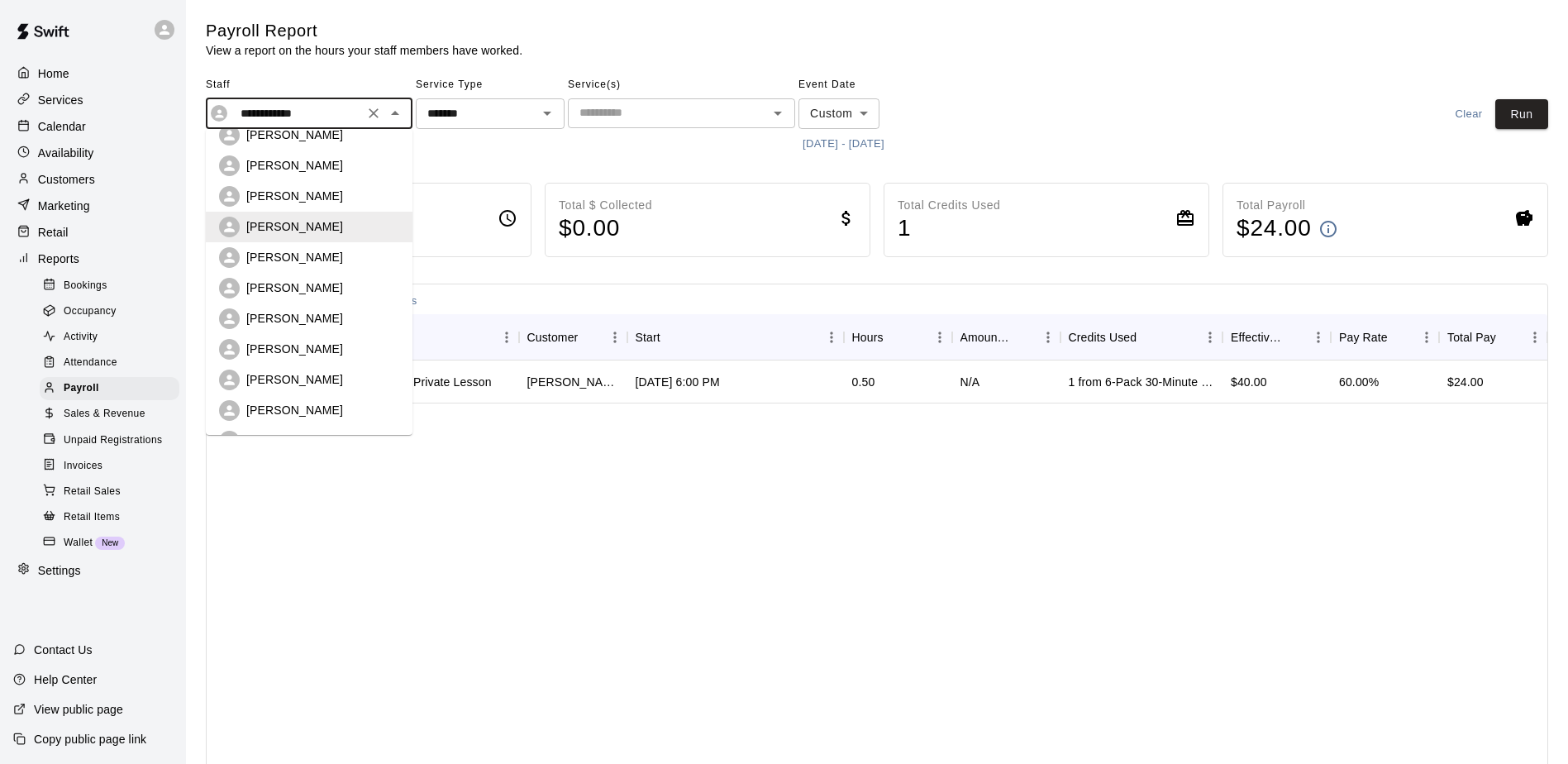
scroll to position [165, 0]
click at [328, 288] on p "[PERSON_NAME]" at bounding box center [295, 291] width 96 height 17
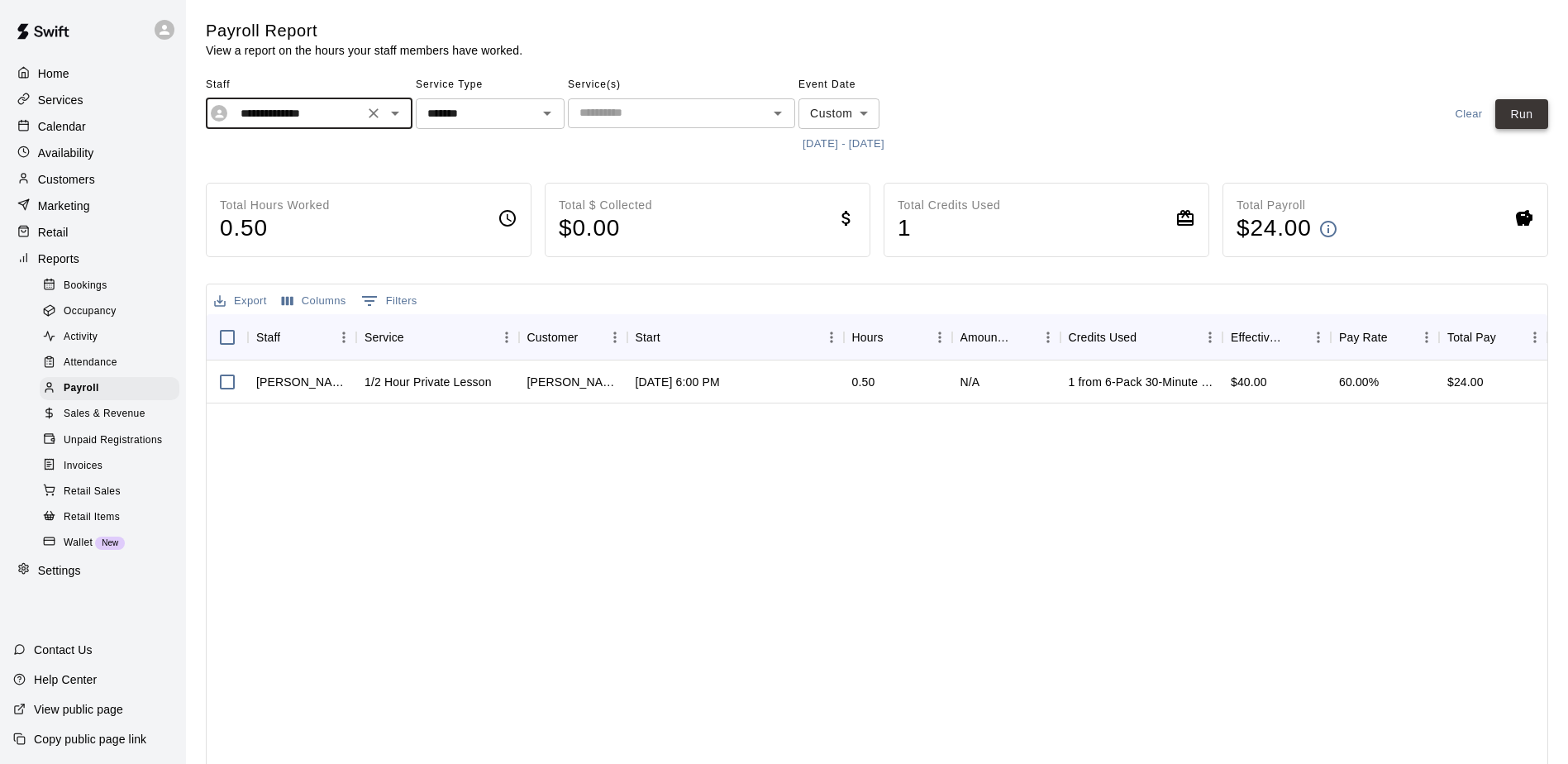
click at [1535, 117] on button "Run" at bounding box center [1522, 114] width 53 height 31
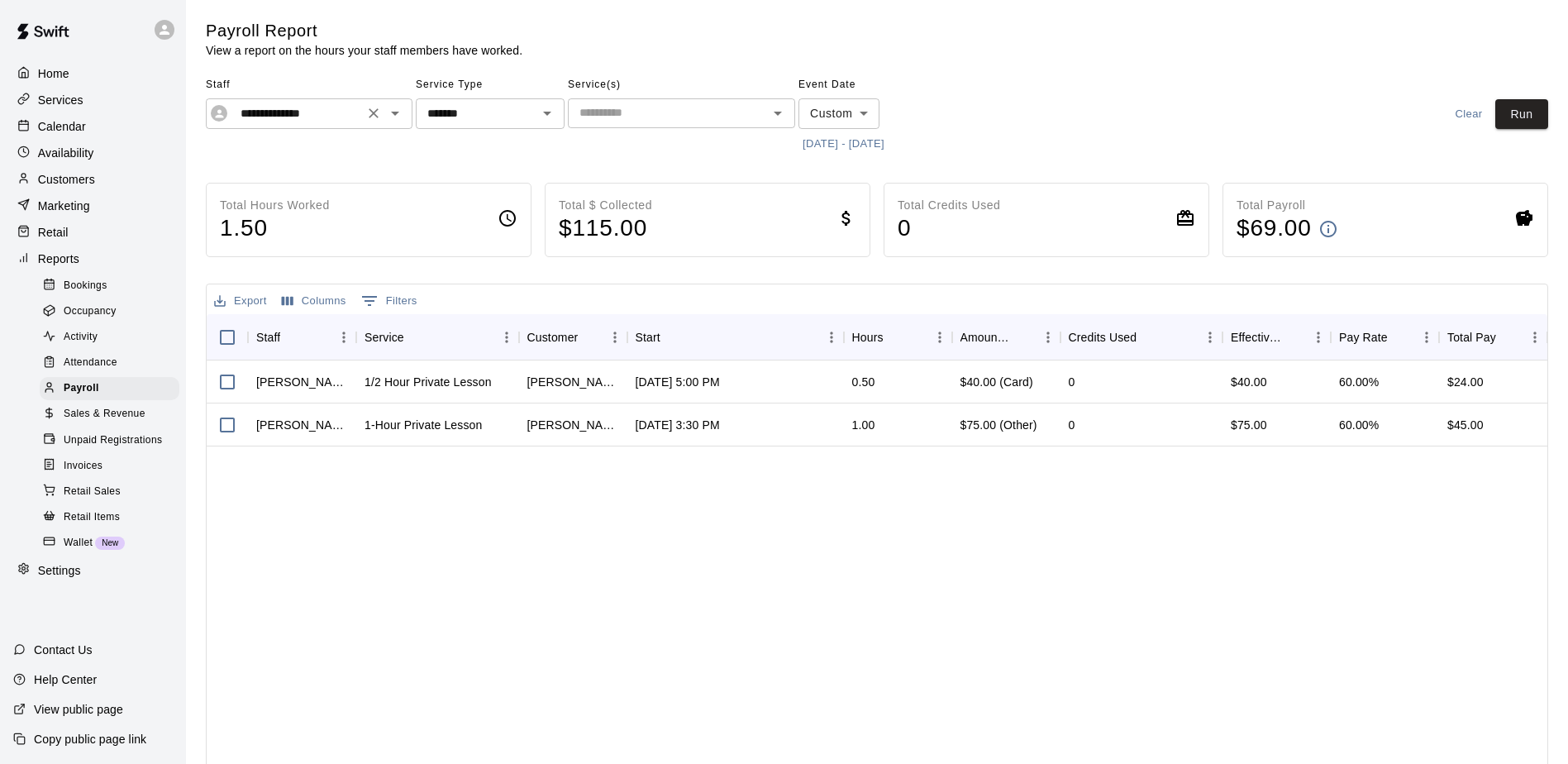
click at [399, 111] on icon "Open" at bounding box center [395, 112] width 19 height 19
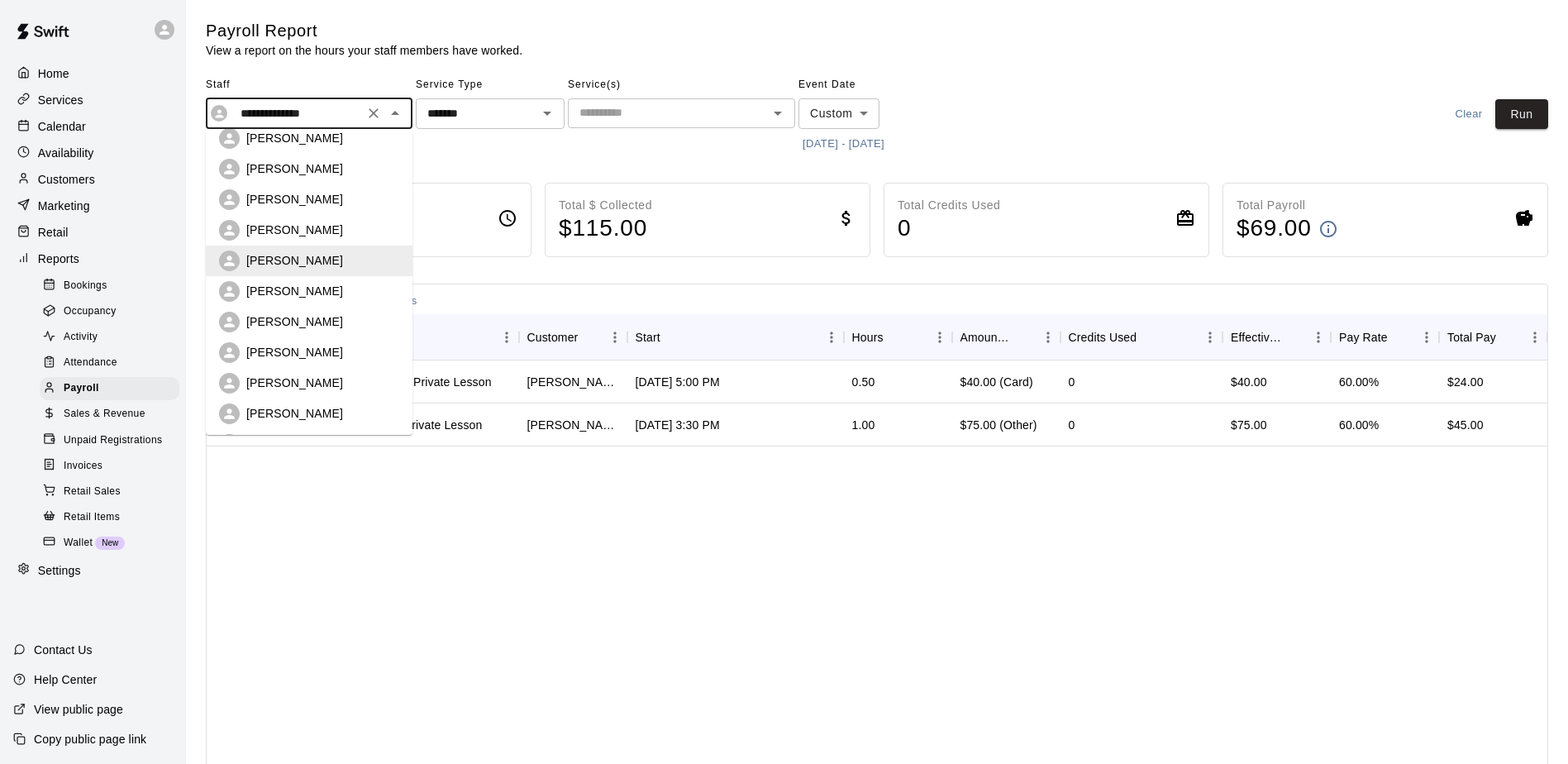
scroll to position [203, 0]
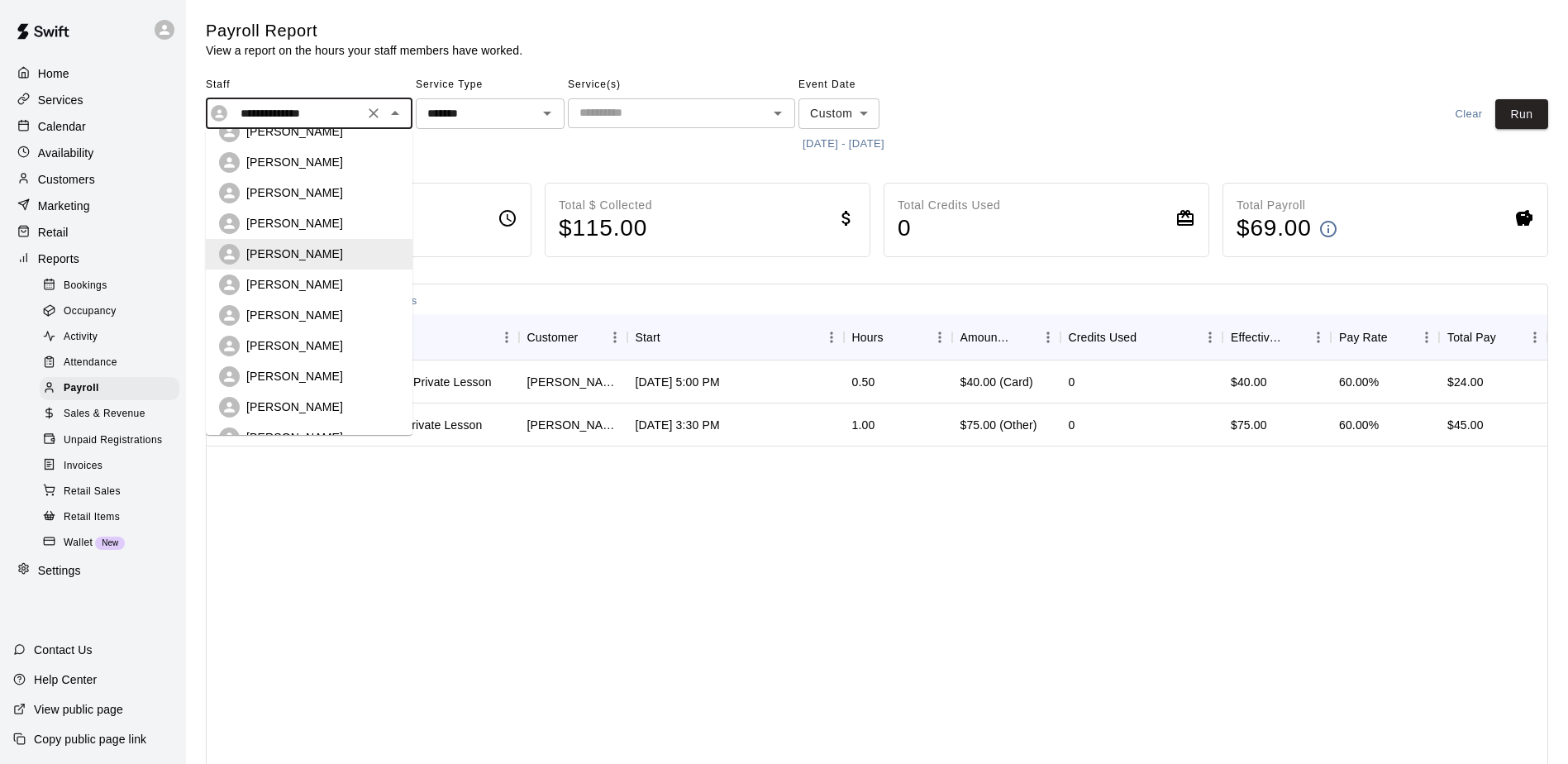
click at [332, 347] on div "[PERSON_NAME]" at bounding box center [322, 346] width 153 height 17
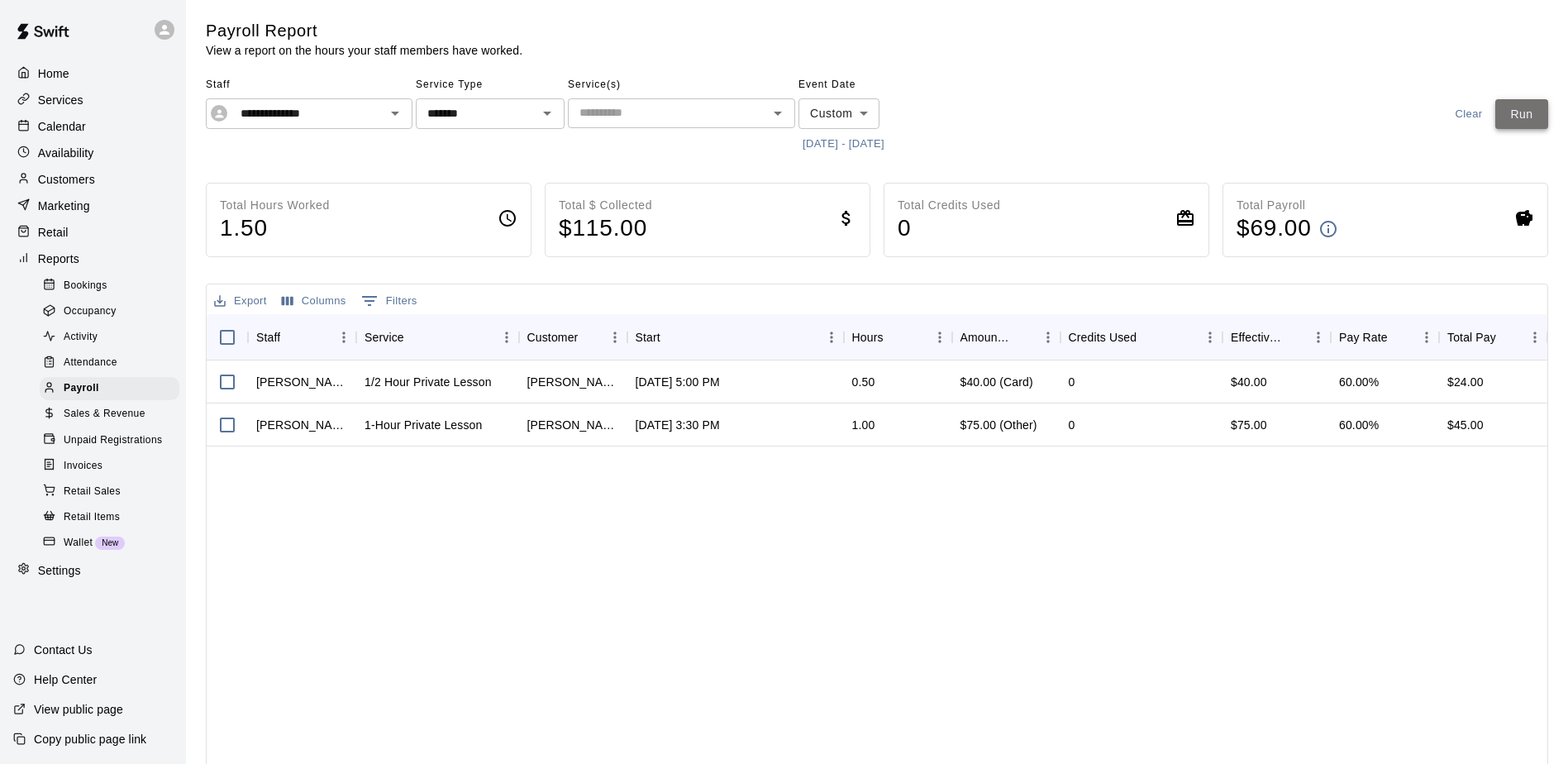
click at [1524, 110] on button "Run" at bounding box center [1522, 114] width 53 height 31
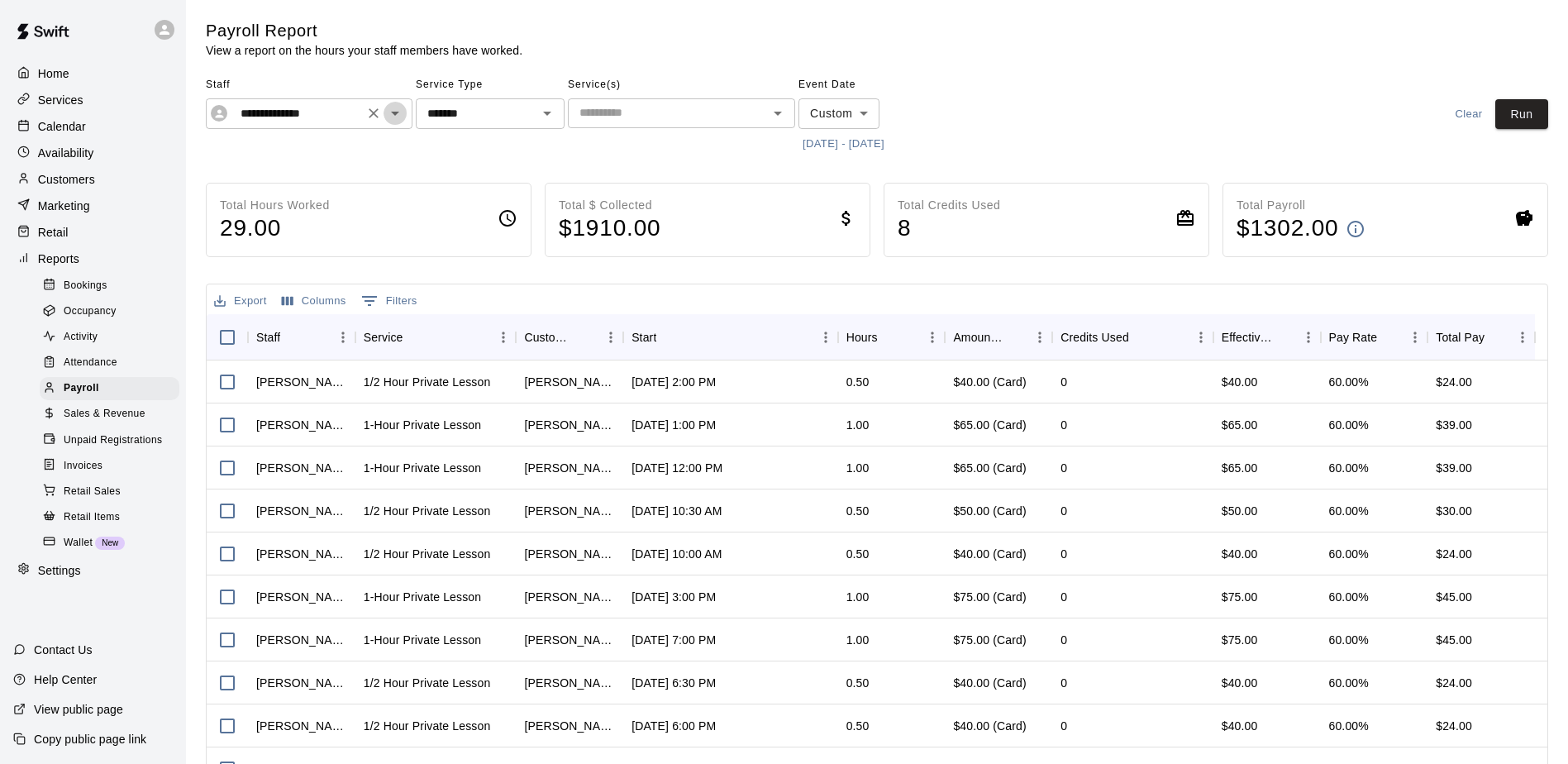
click at [401, 116] on icon "Open" at bounding box center [395, 112] width 19 height 19
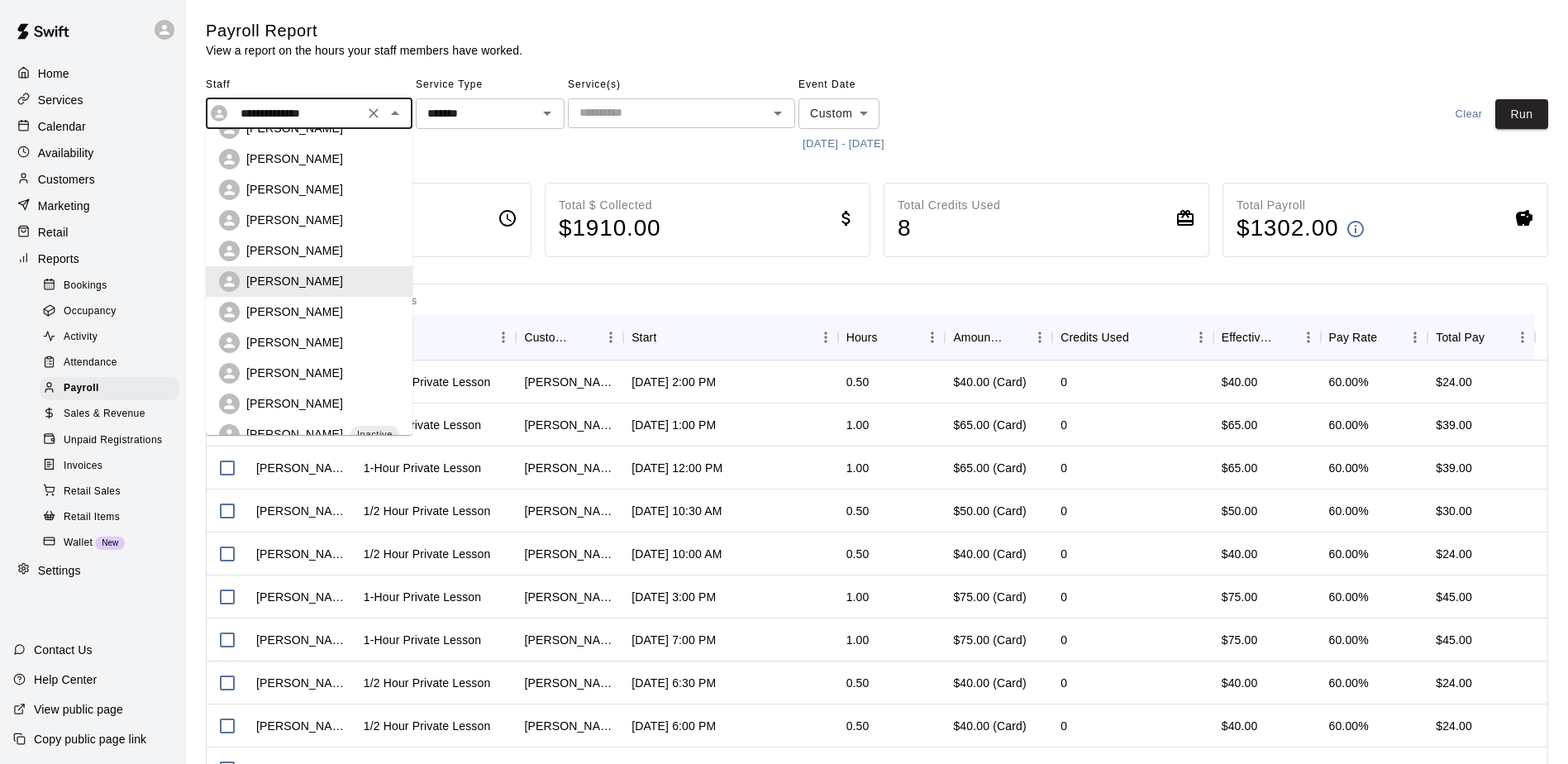
scroll to position [295, 0]
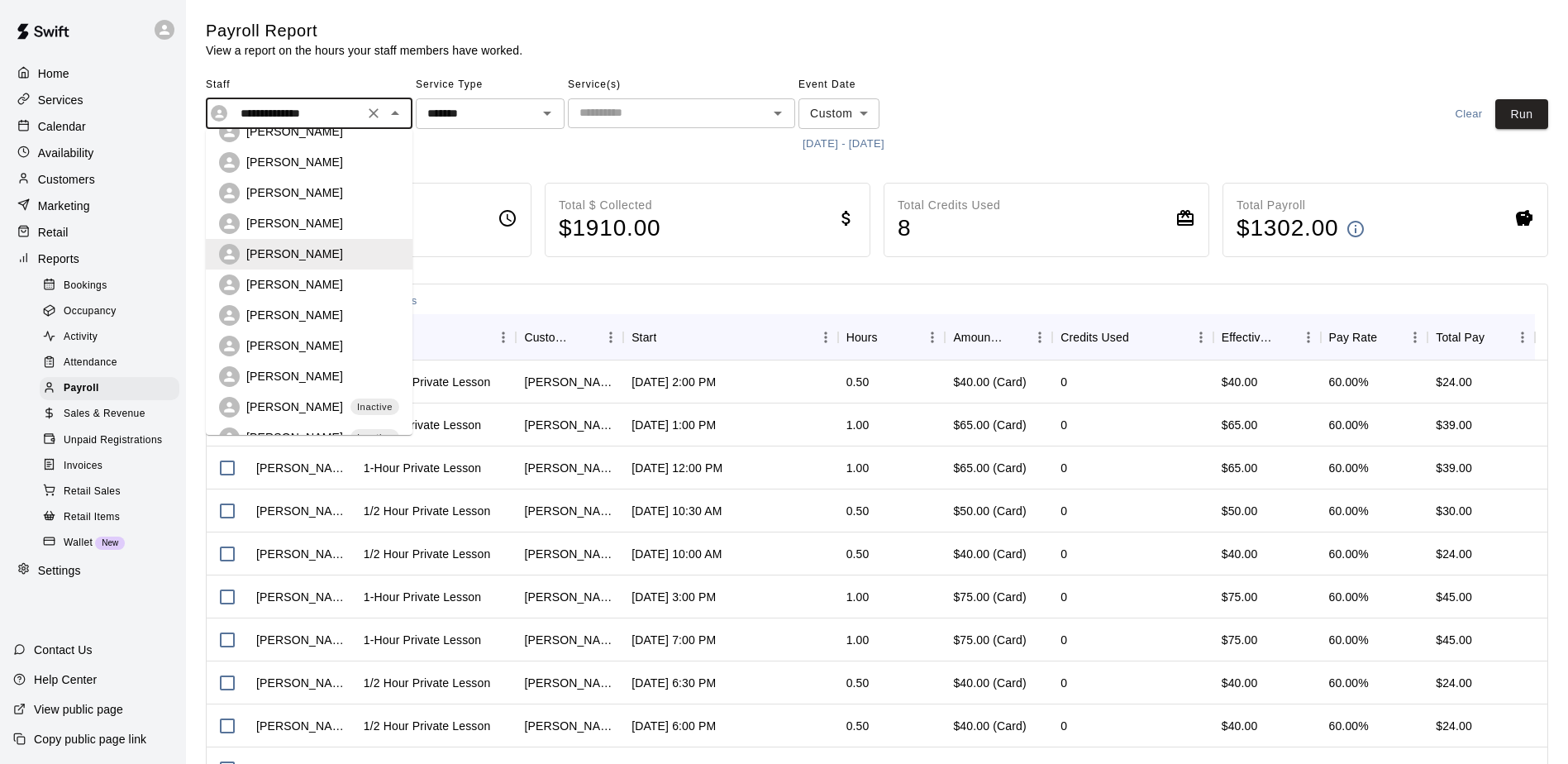
click at [321, 290] on div "[PERSON_NAME]" at bounding box center [322, 285] width 153 height 17
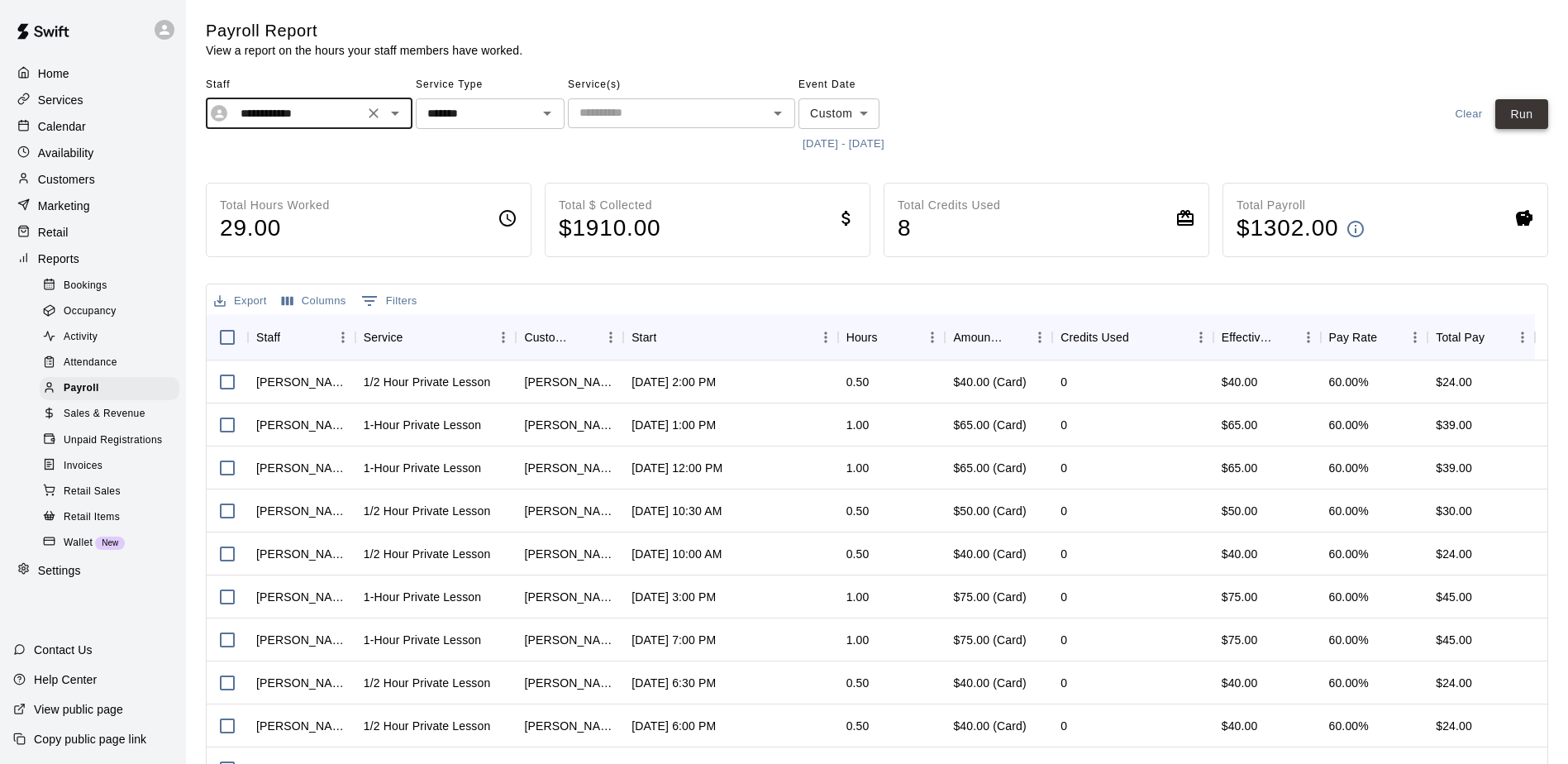
click at [1503, 104] on button "Run" at bounding box center [1522, 114] width 53 height 31
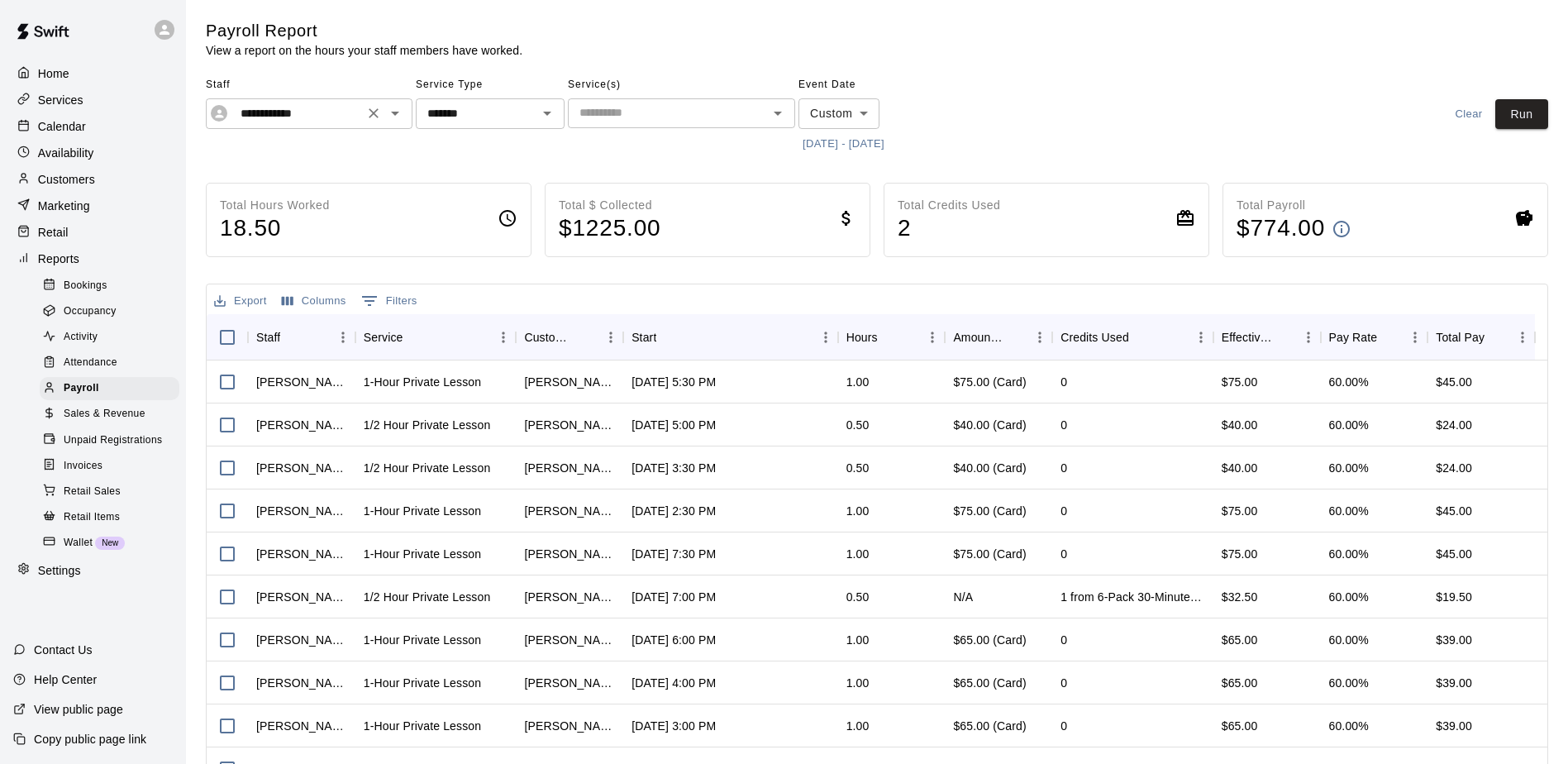
click at [394, 111] on icon "Open" at bounding box center [395, 112] width 19 height 19
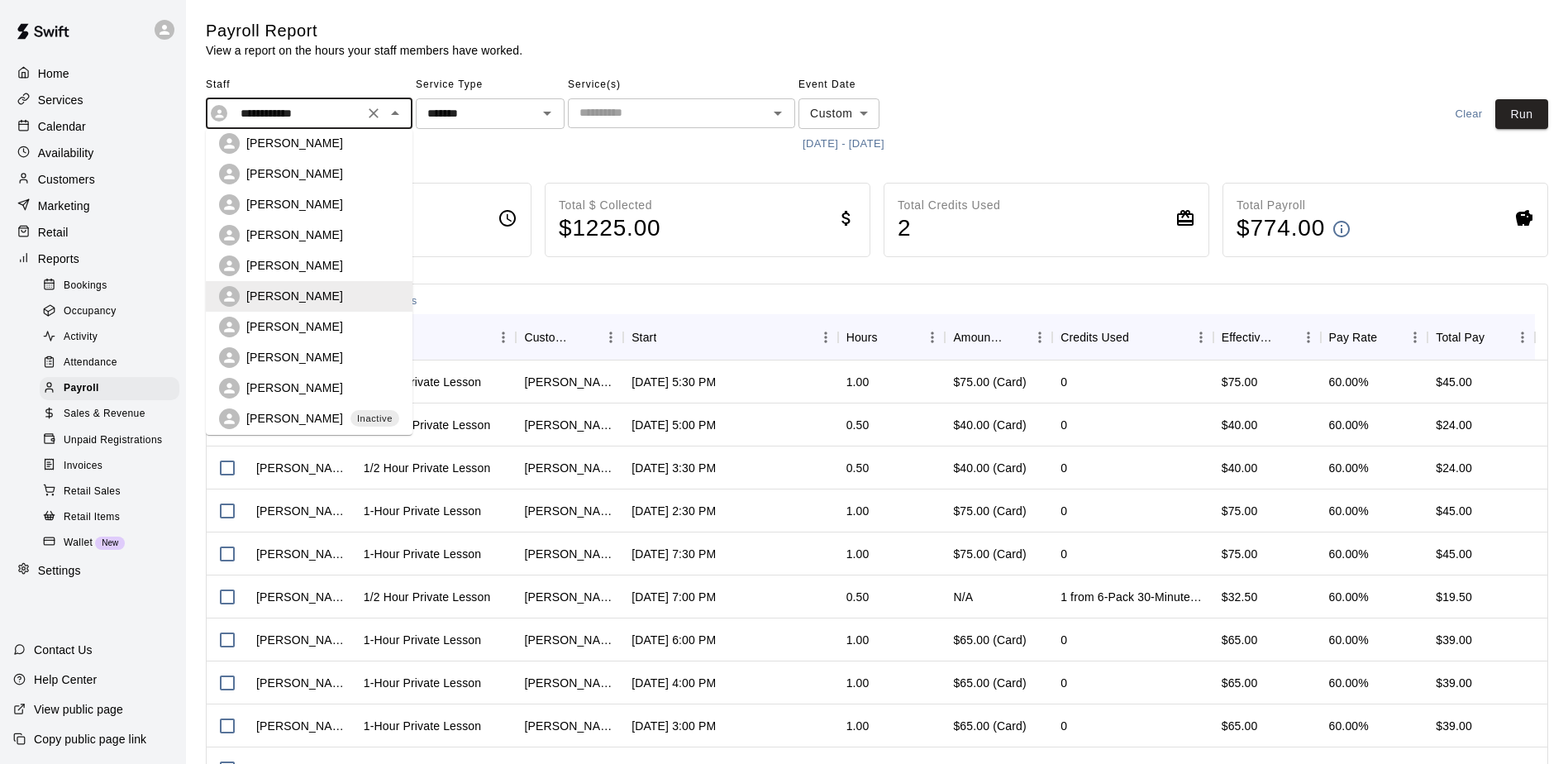
scroll to position [319, 0]
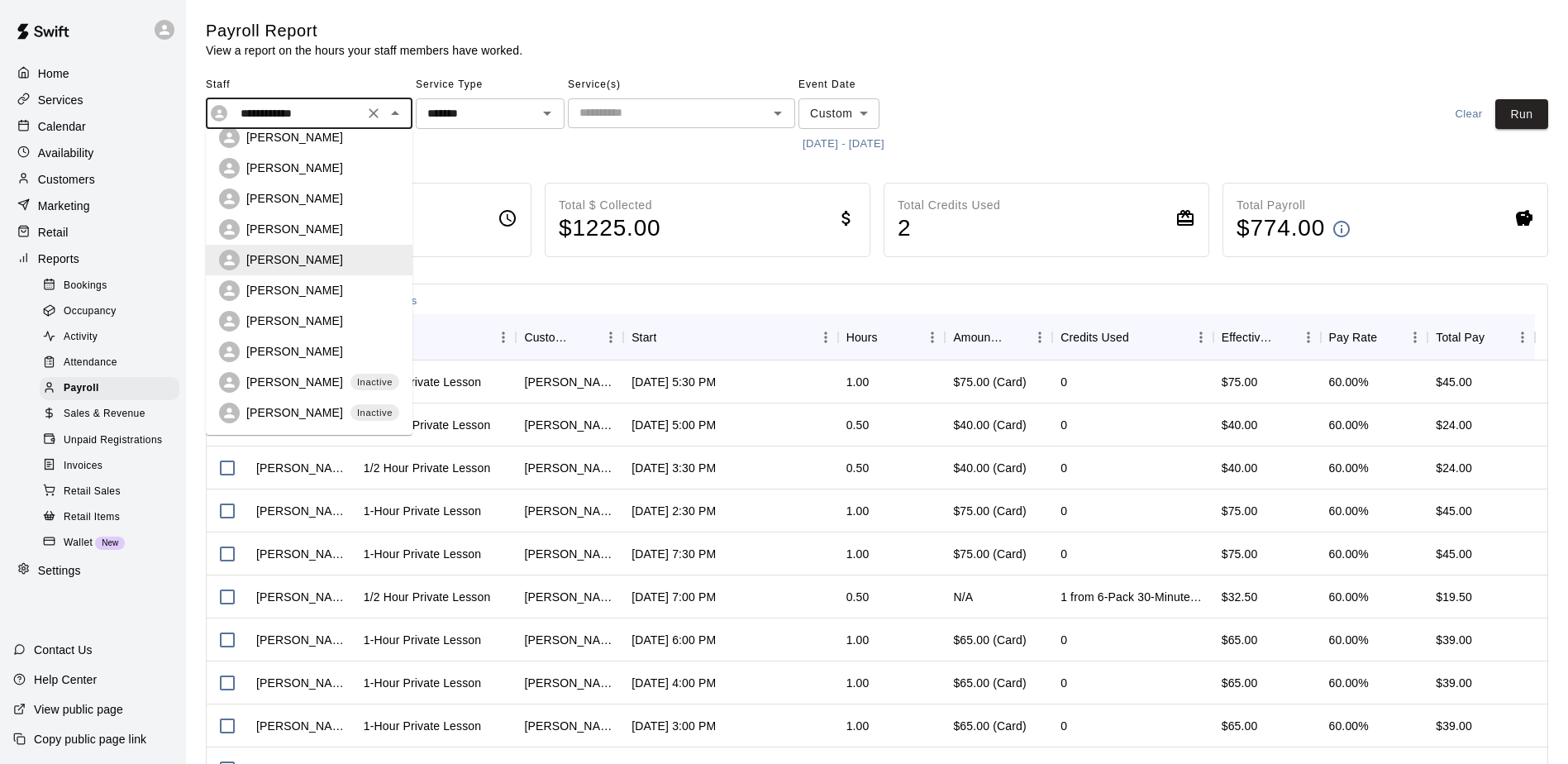
click at [309, 289] on p "[PERSON_NAME]" at bounding box center [295, 290] width 96 height 17
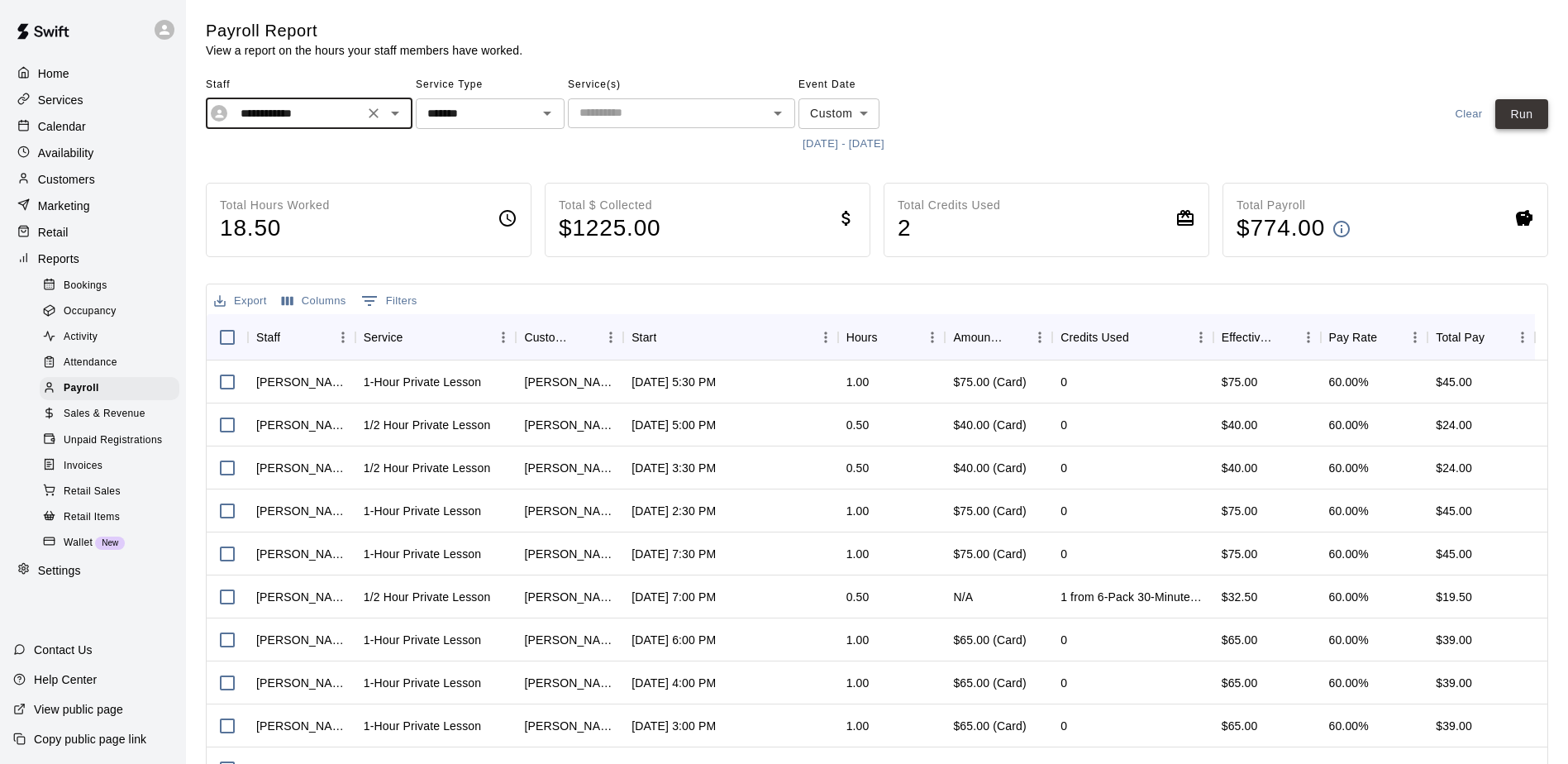
click at [1525, 115] on button "Run" at bounding box center [1522, 114] width 53 height 31
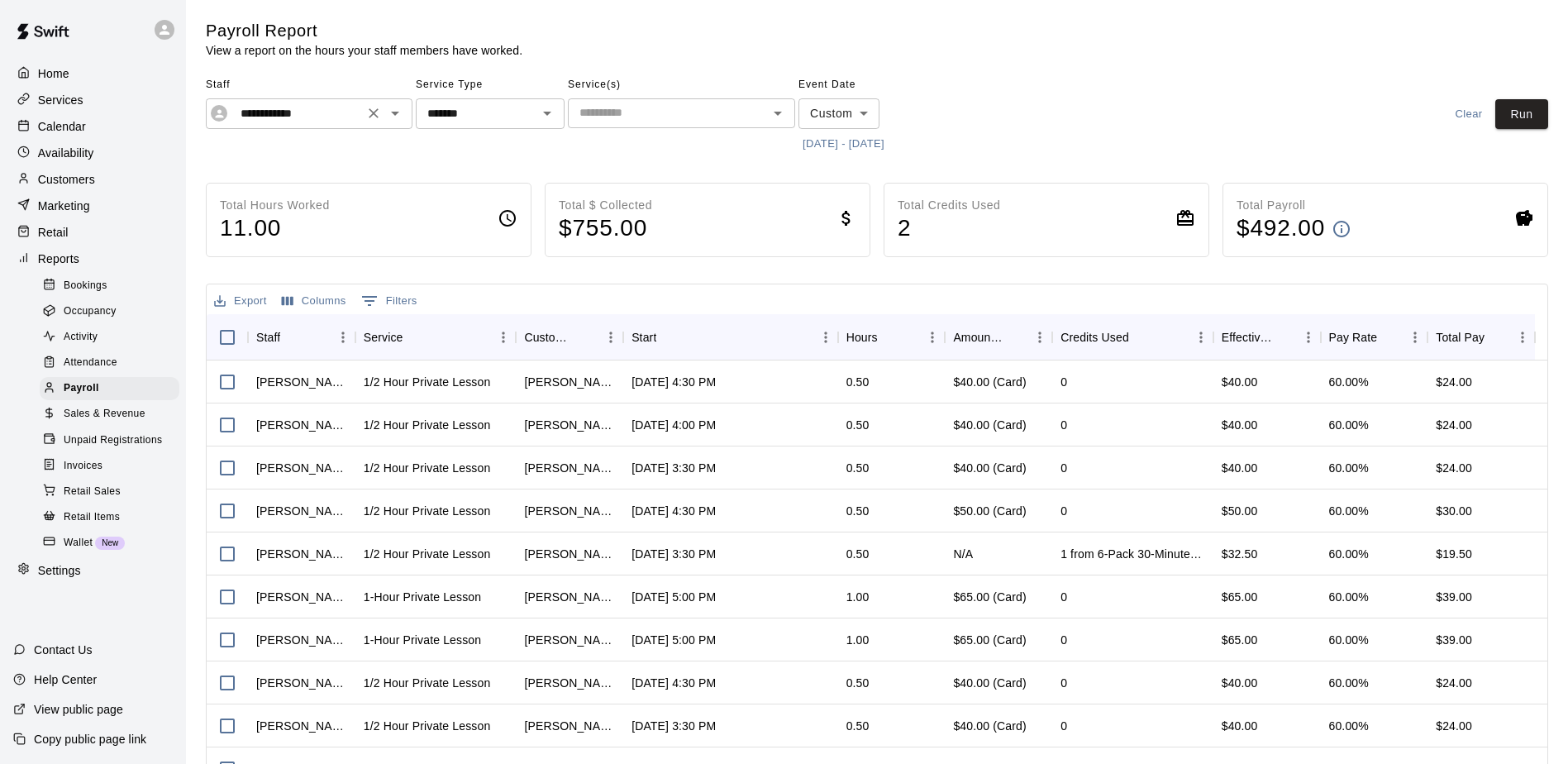
click at [398, 106] on icon "Open" at bounding box center [395, 112] width 19 height 19
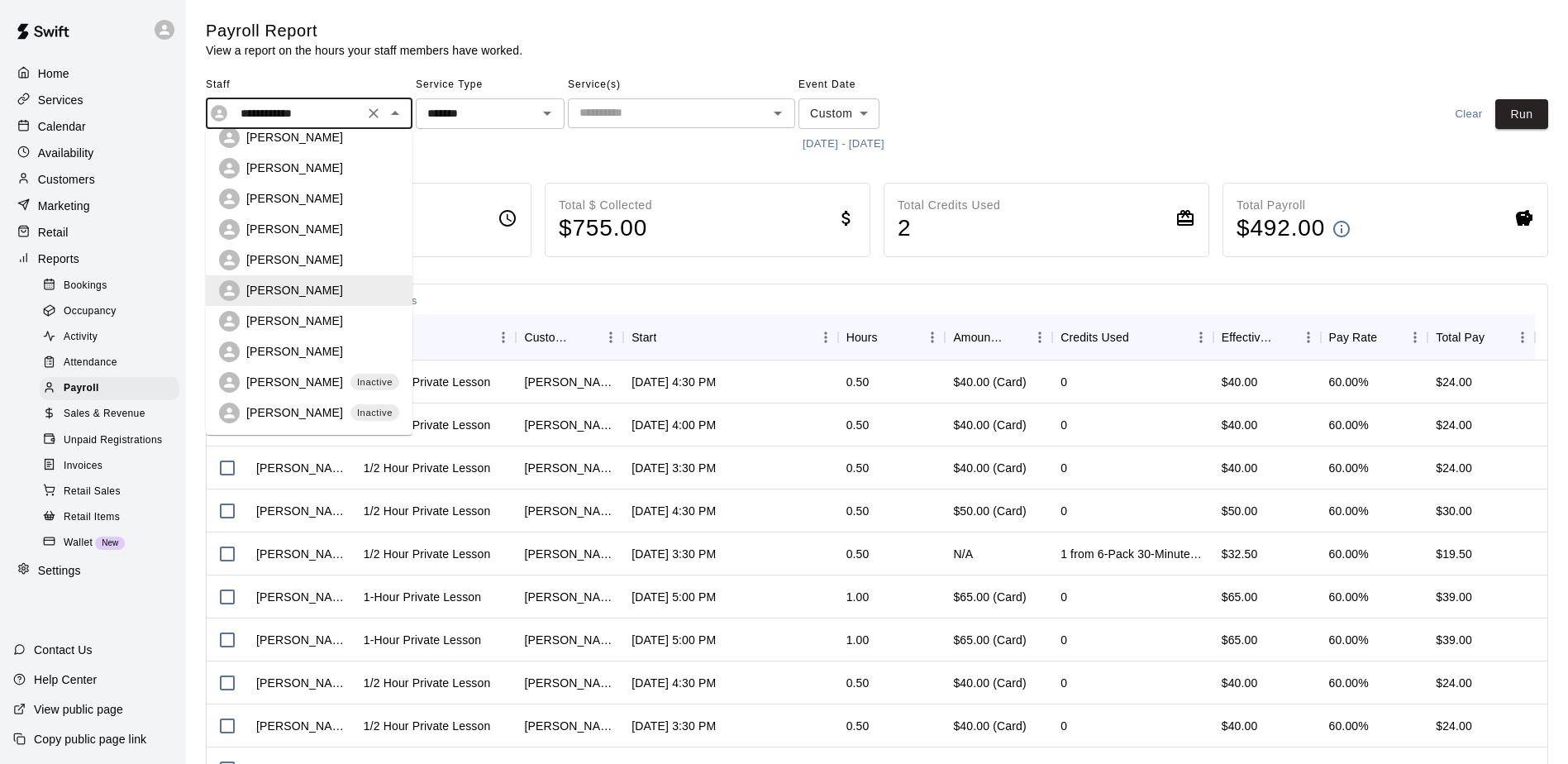
click at [289, 263] on p "[PERSON_NAME]" at bounding box center [295, 260] width 96 height 17
type input "**********"
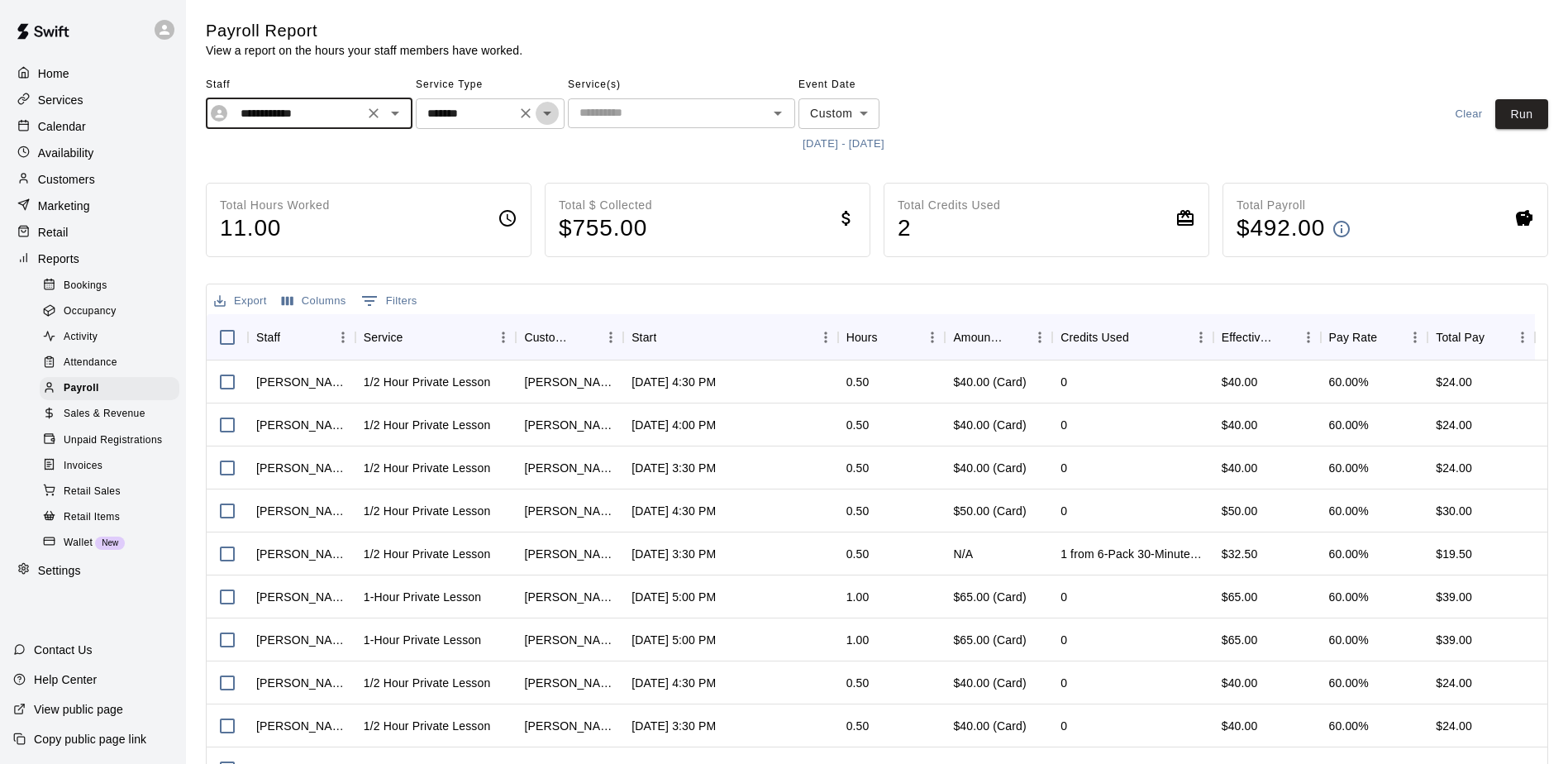
click at [547, 107] on icon "Open" at bounding box center [547, 112] width 19 height 19
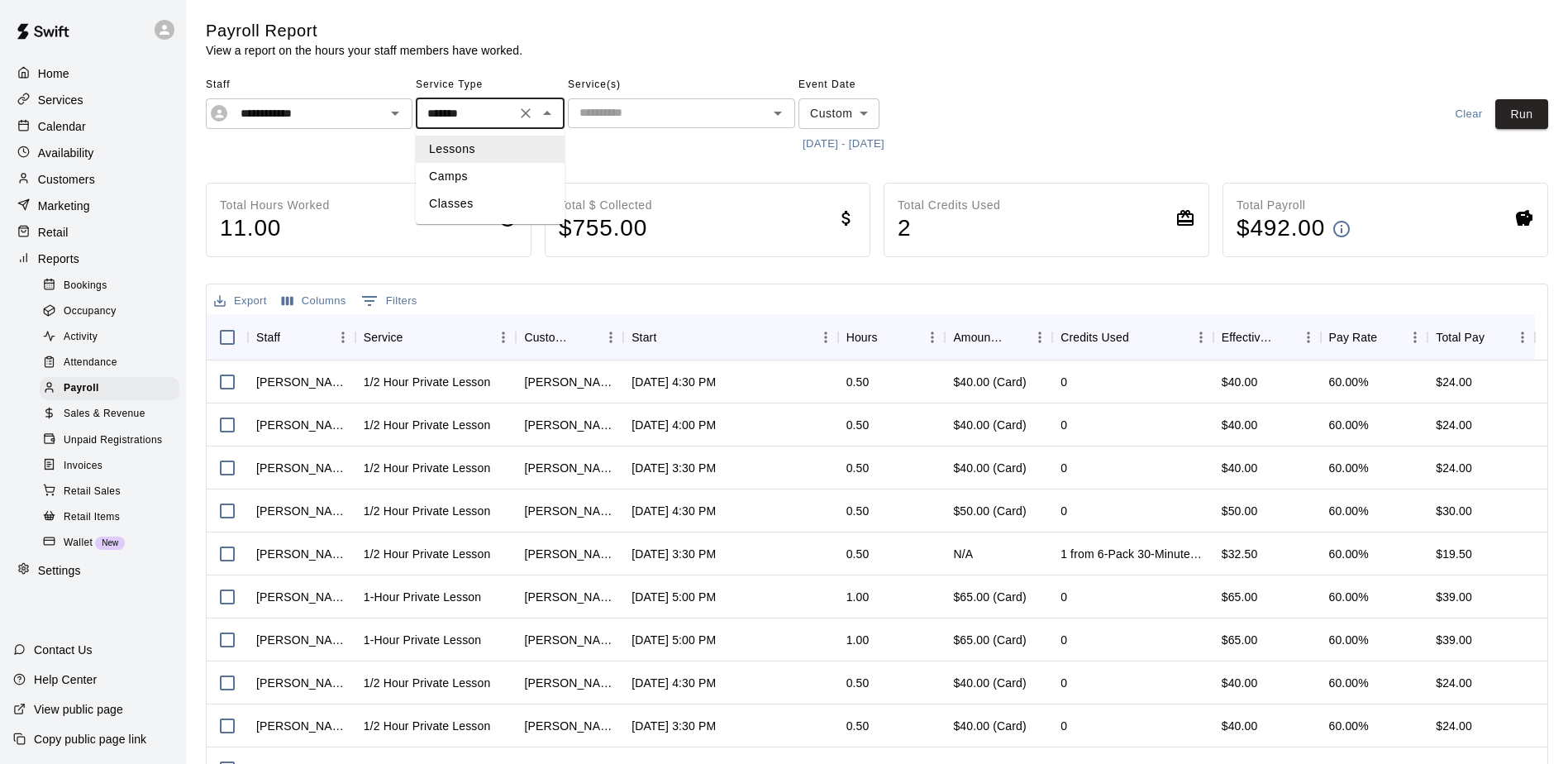
click at [506, 202] on li "Classes" at bounding box center [490, 203] width 149 height 27
type input "*******"
click at [1525, 111] on button "Run" at bounding box center [1522, 114] width 53 height 31
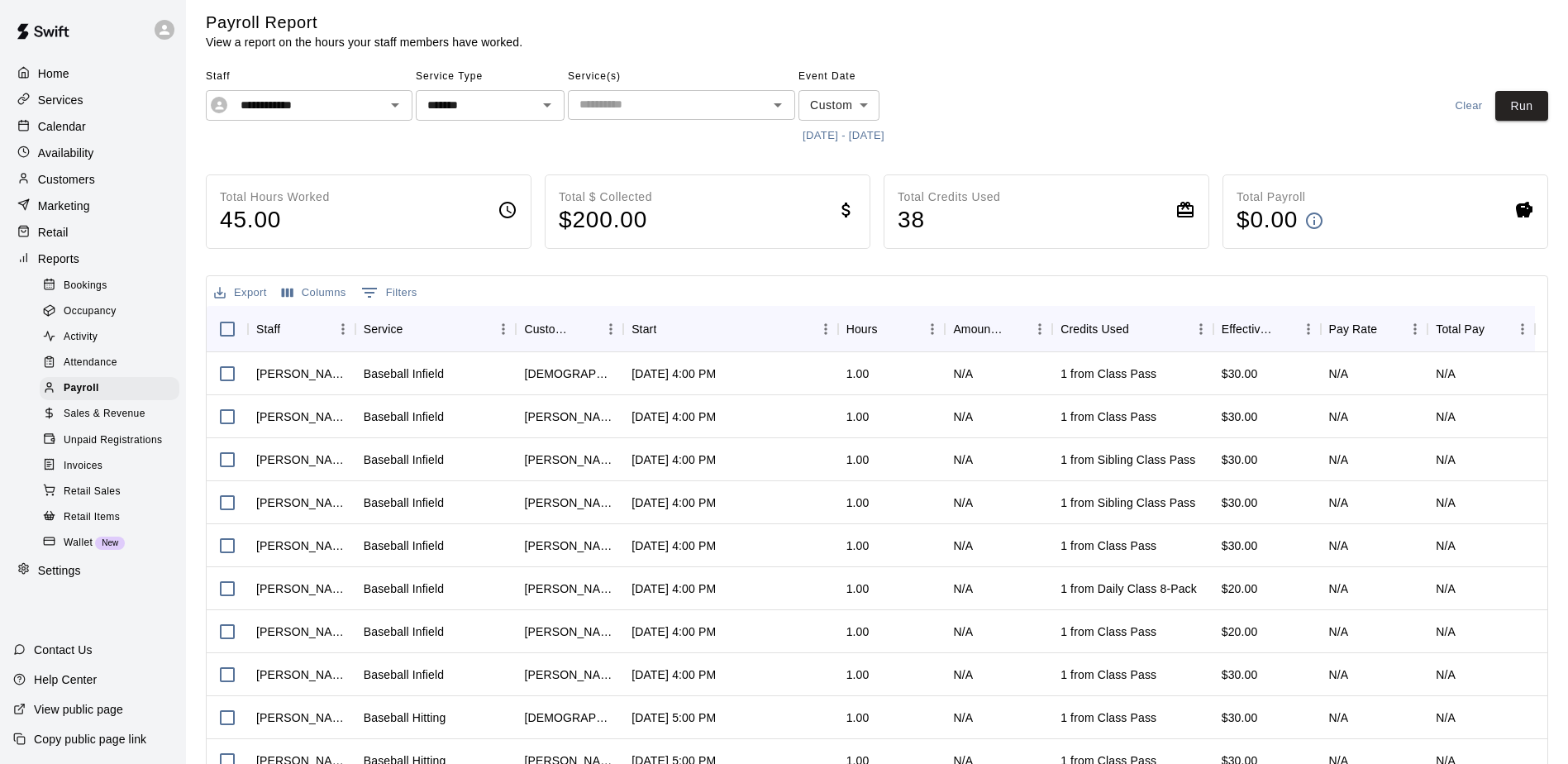
scroll to position [0, 0]
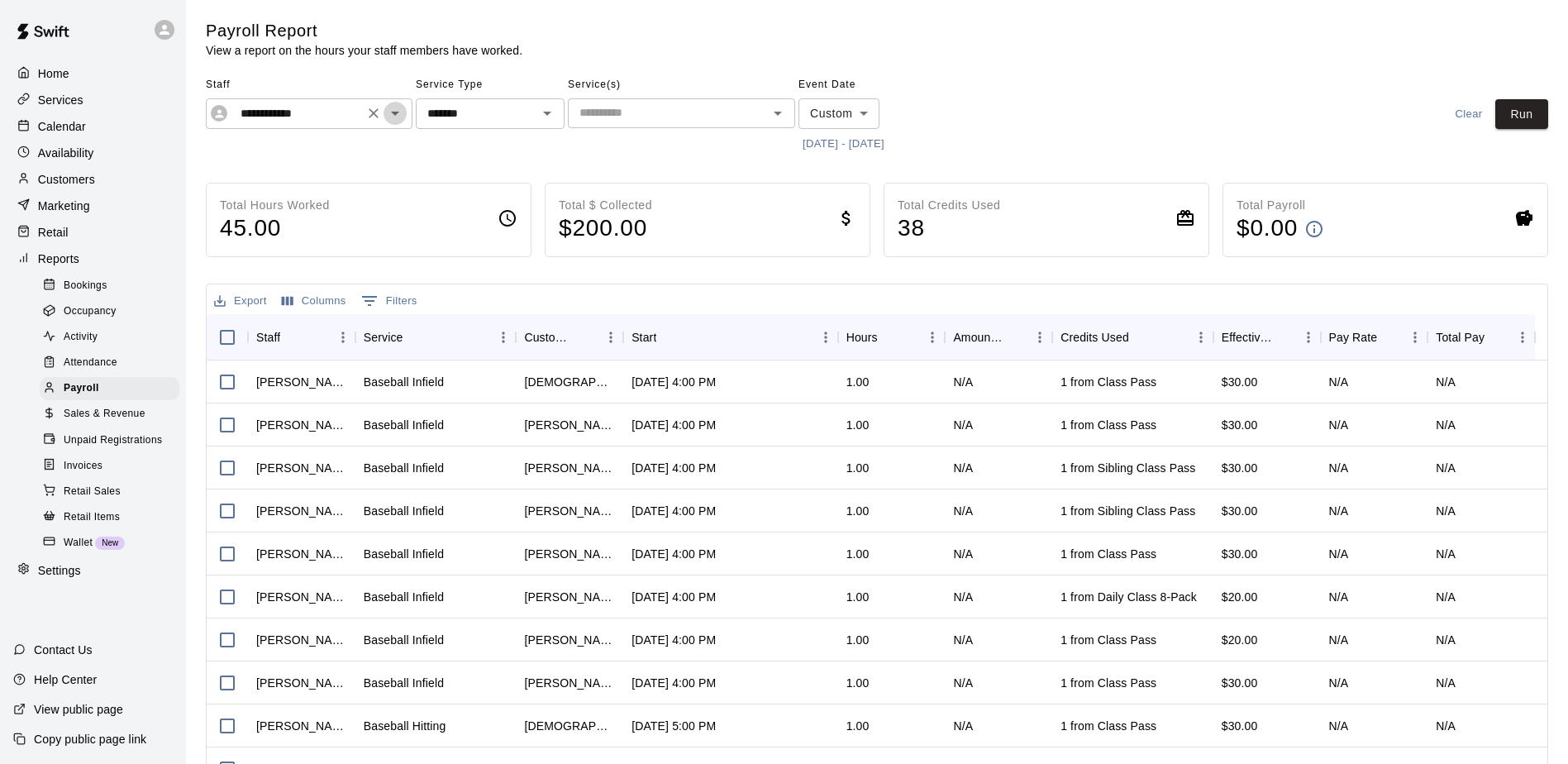
click at [391, 114] on icon "Open" at bounding box center [395, 112] width 19 height 19
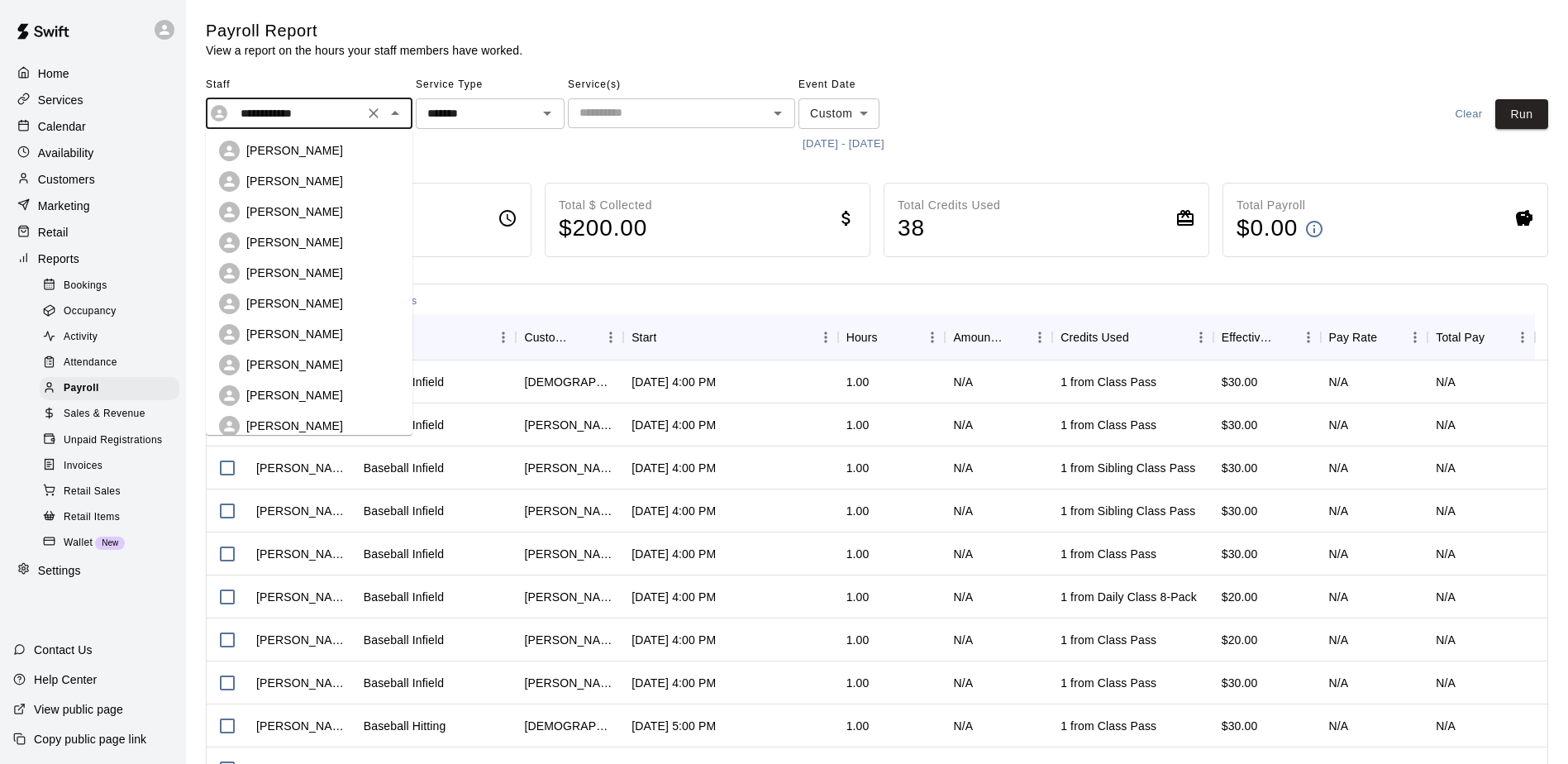
scroll to position [159, 0]
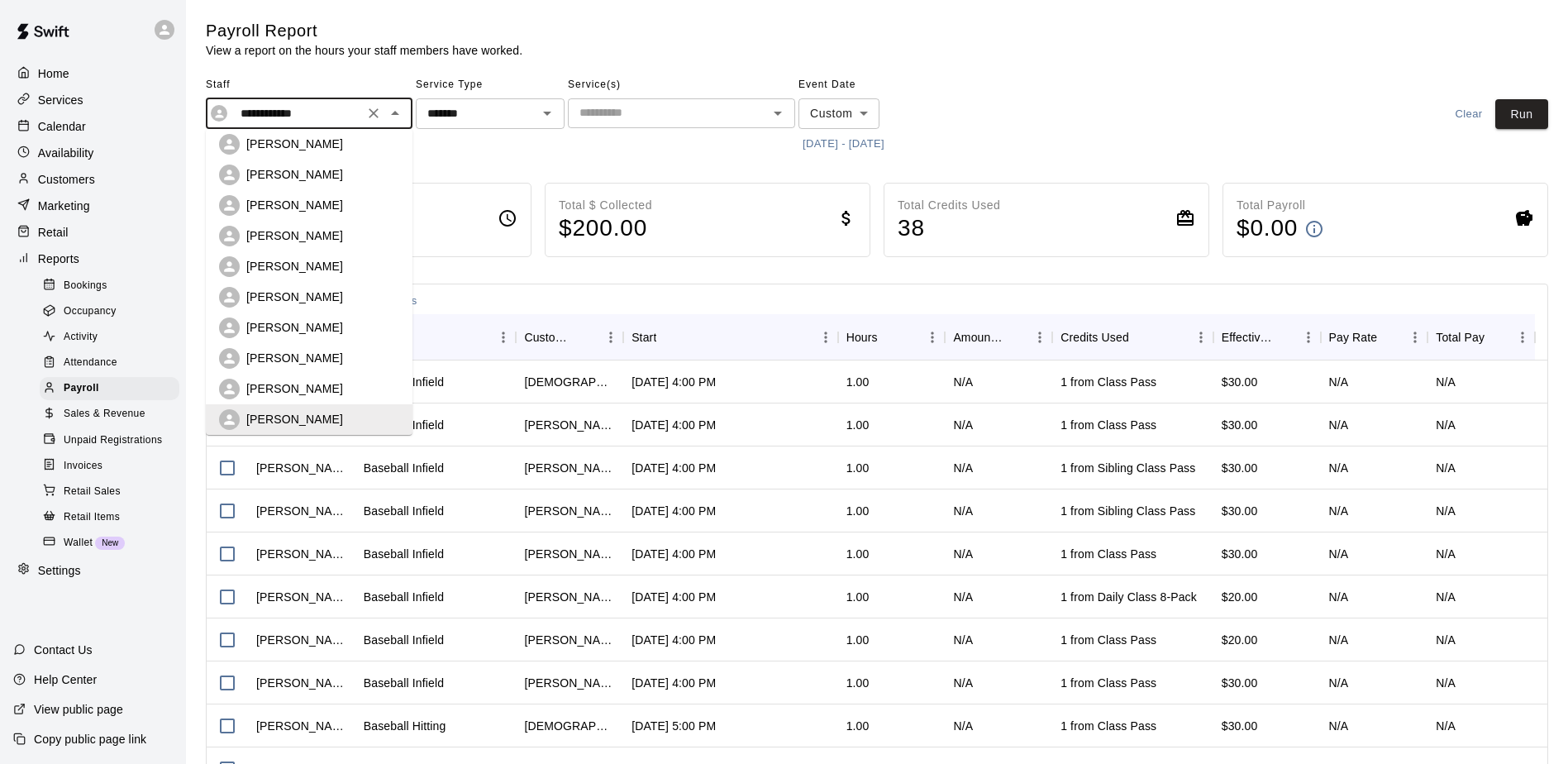
click at [305, 387] on p "[PERSON_NAME]" at bounding box center [295, 388] width 96 height 17
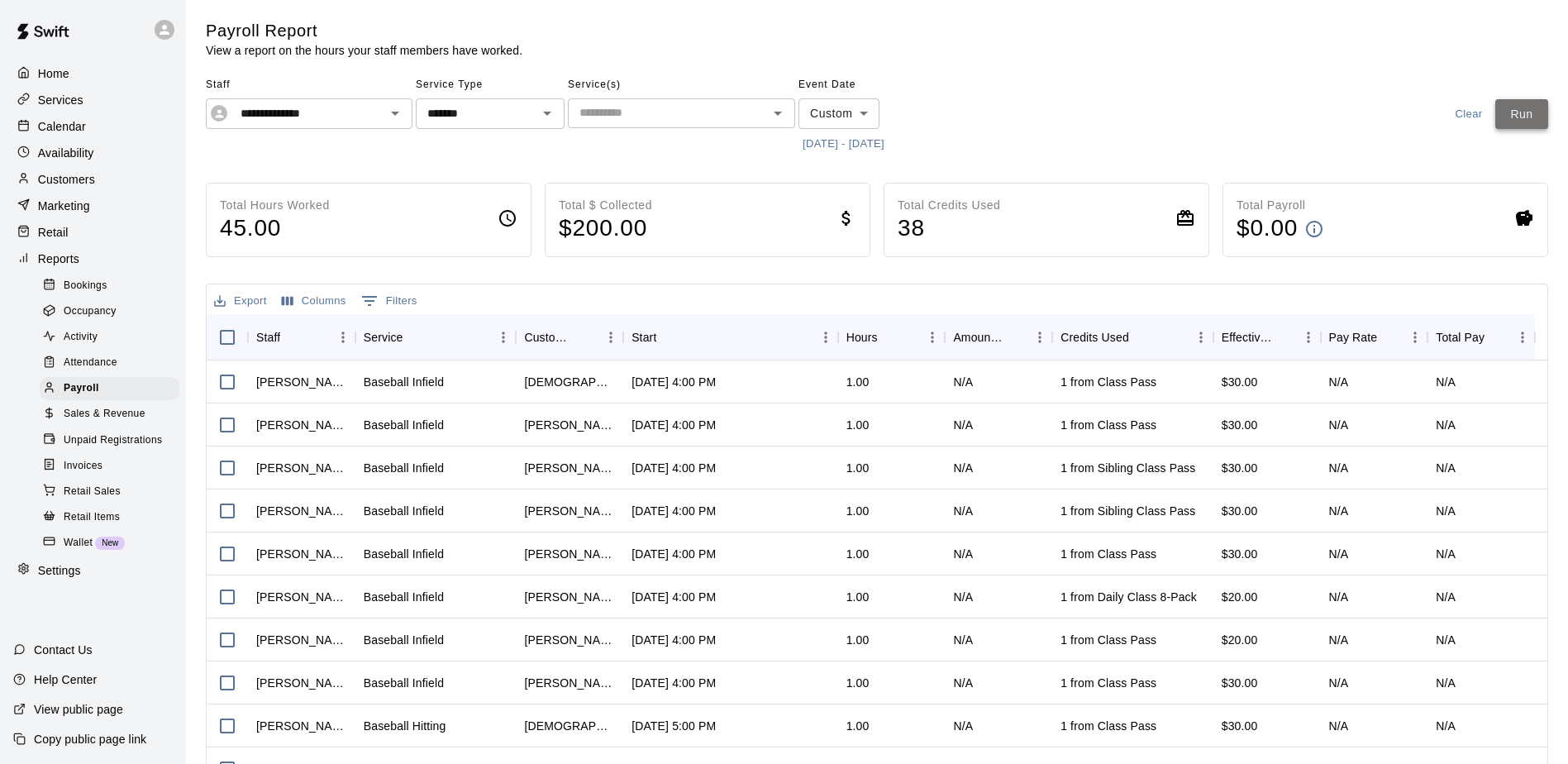
click at [1532, 114] on button "Run" at bounding box center [1522, 114] width 53 height 31
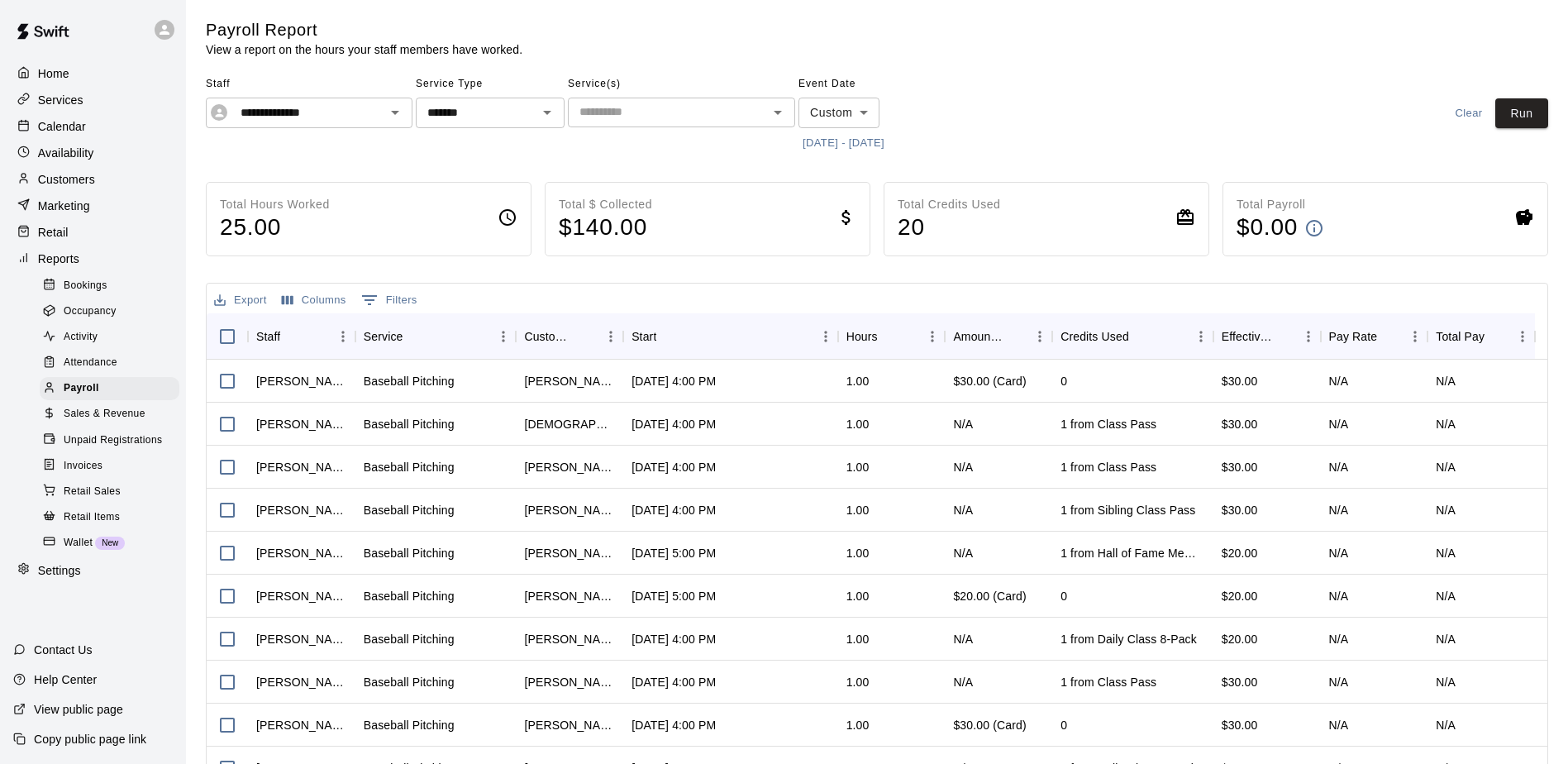
scroll to position [0, 0]
click at [389, 110] on icon "Open" at bounding box center [395, 112] width 19 height 19
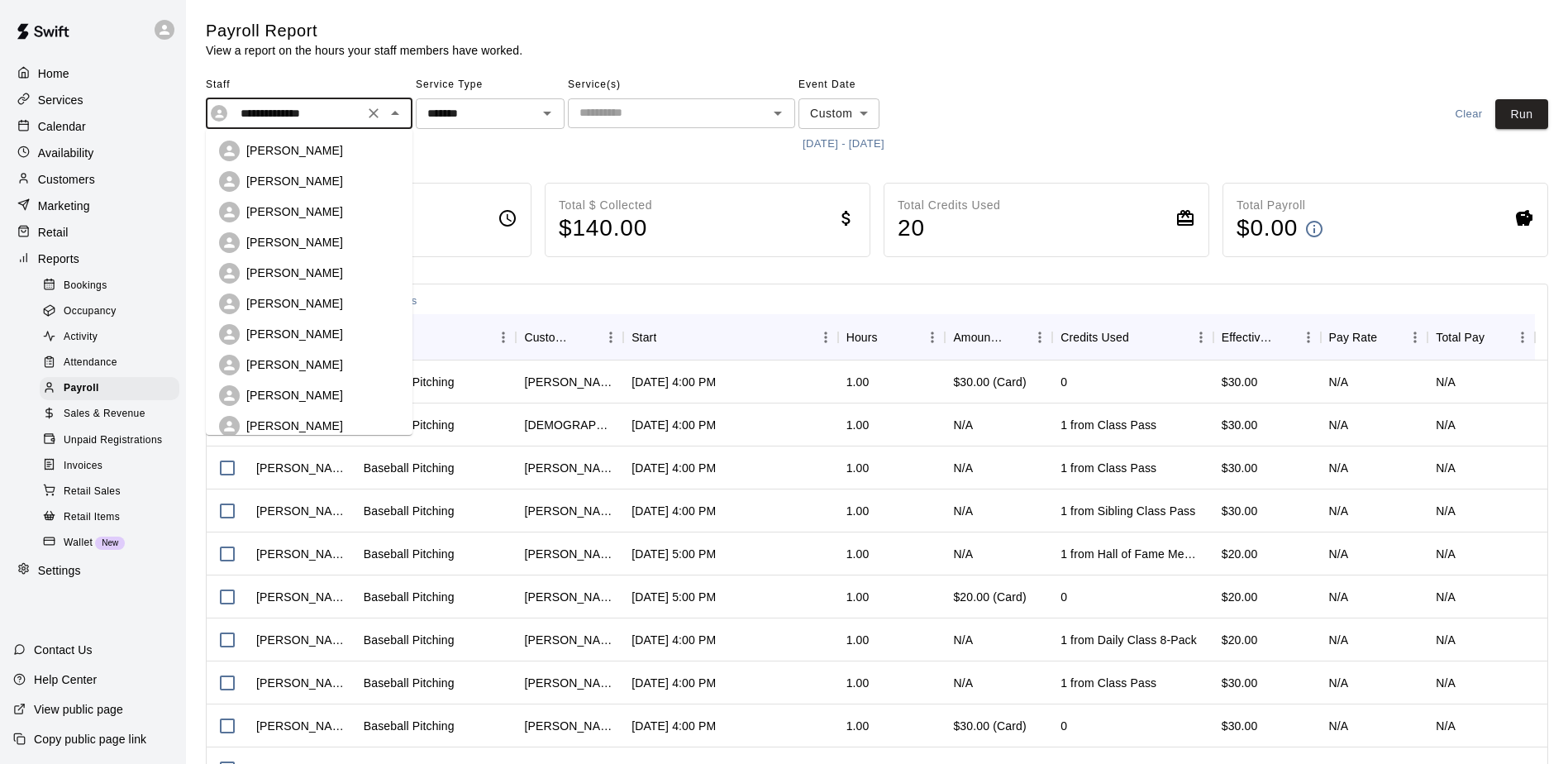
click at [316, 356] on p "[PERSON_NAME]" at bounding box center [295, 364] width 96 height 17
type input "**********"
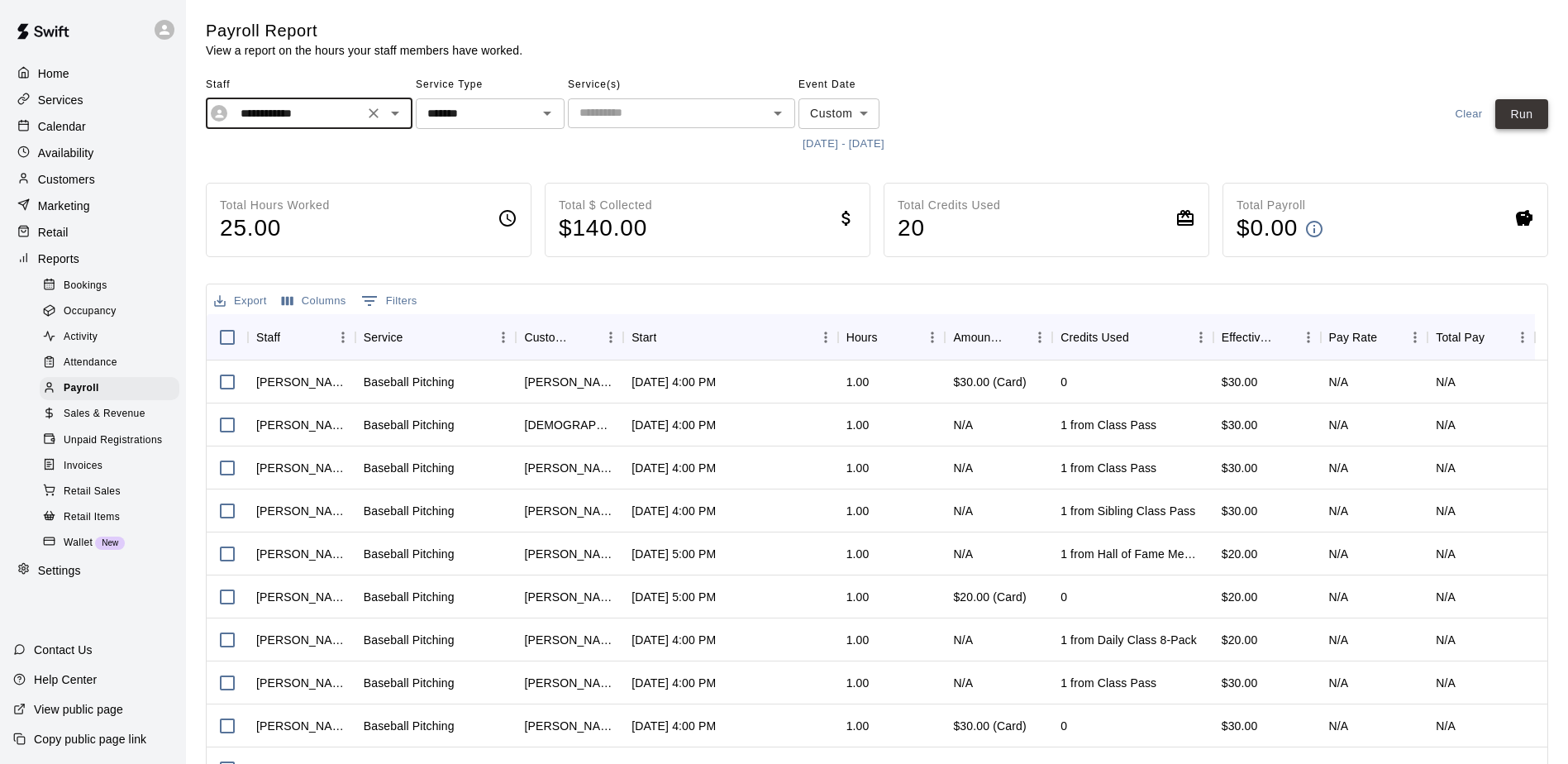
click at [1508, 122] on button "Run" at bounding box center [1522, 114] width 53 height 31
